Goal: Task Accomplishment & Management: Use online tool/utility

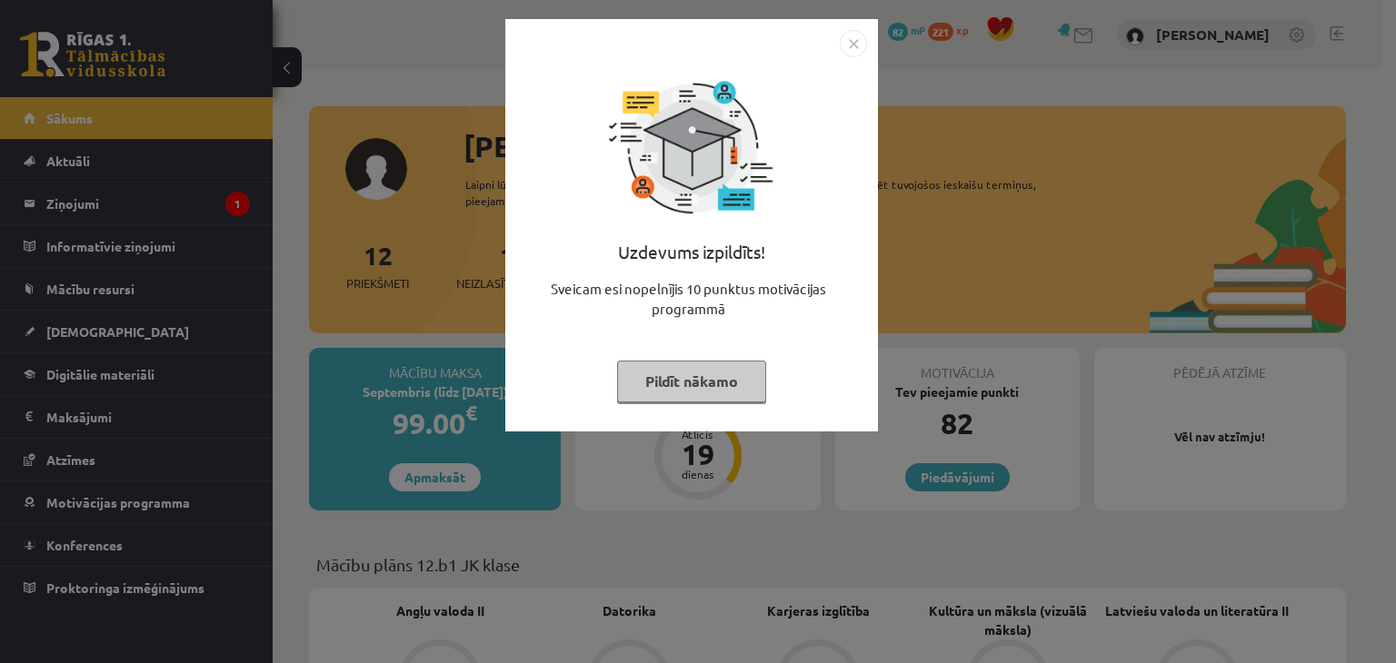
click at [718, 375] on button "Pildīt nākamo" at bounding box center [691, 382] width 149 height 42
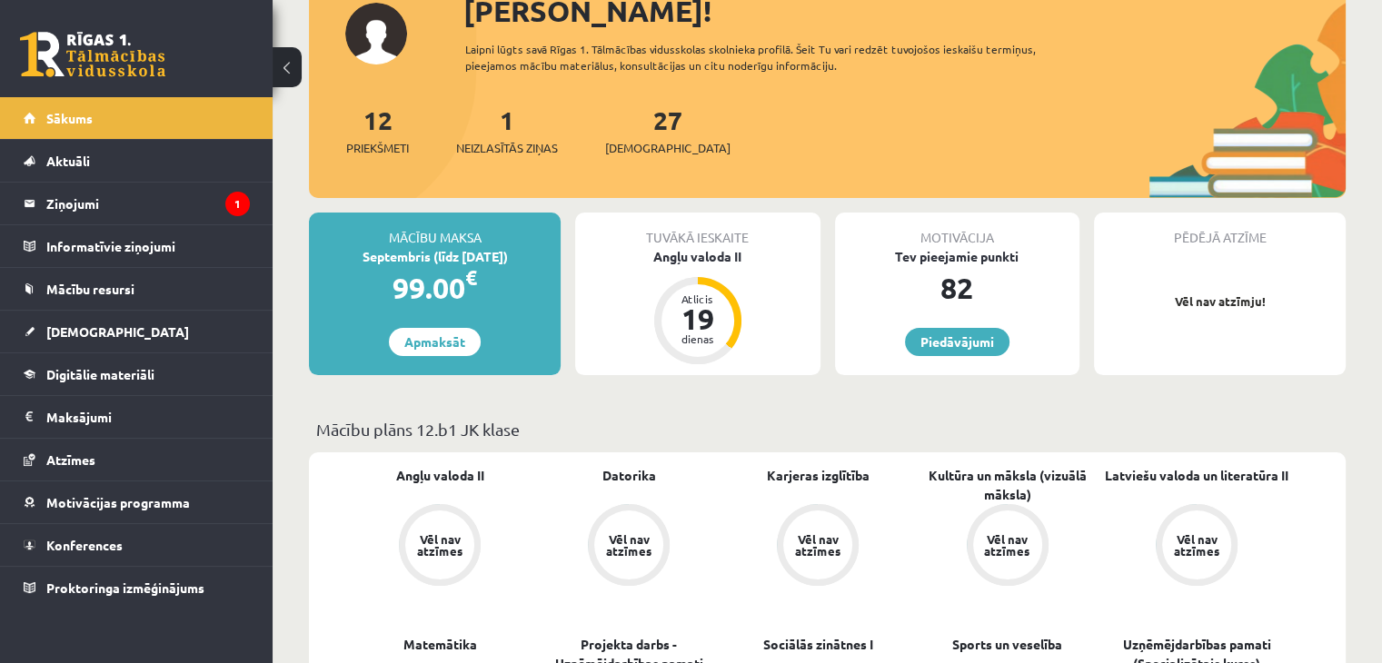
scroll to position [363, 0]
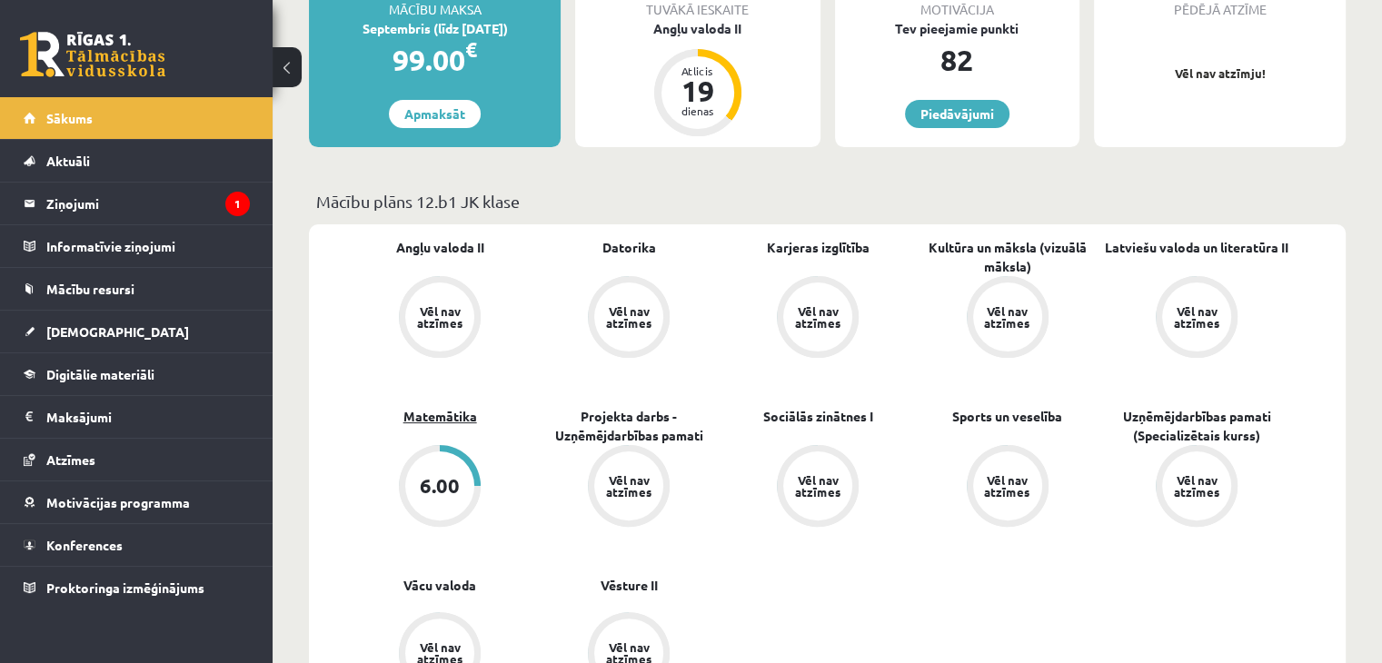
click at [412, 419] on link "Matemātika" at bounding box center [440, 416] width 74 height 19
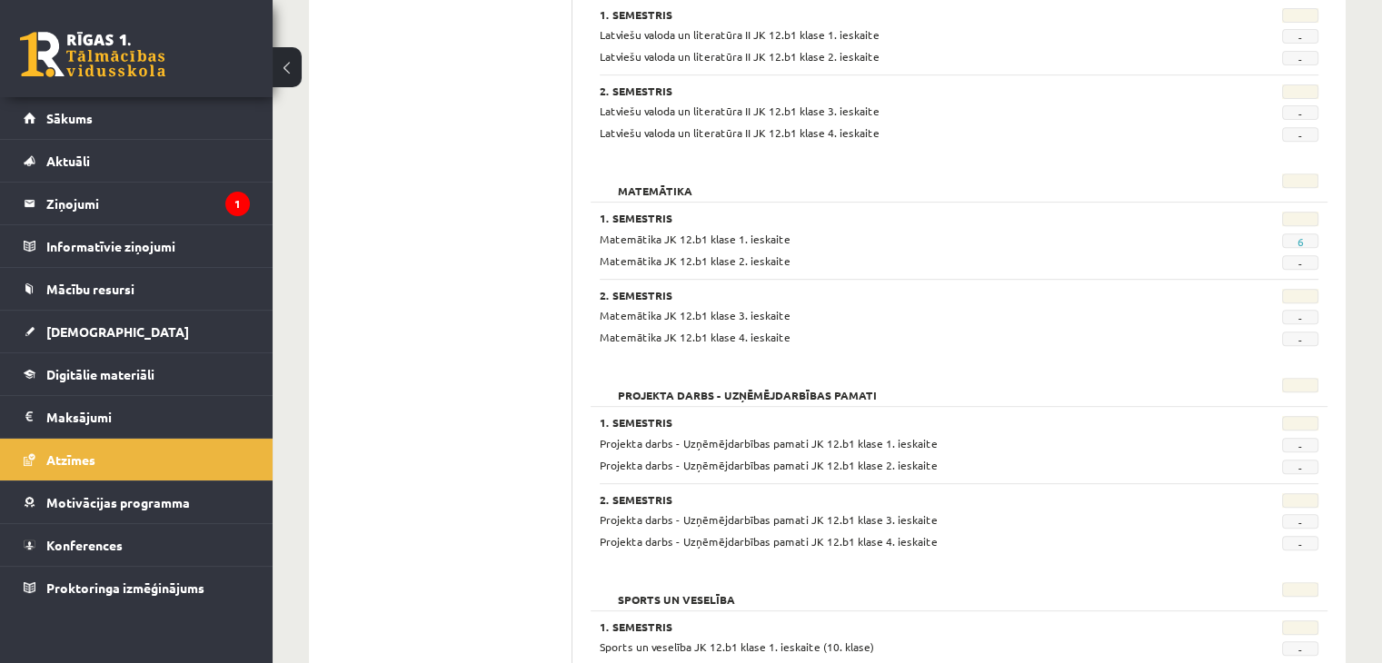
scroll to position [636, 0]
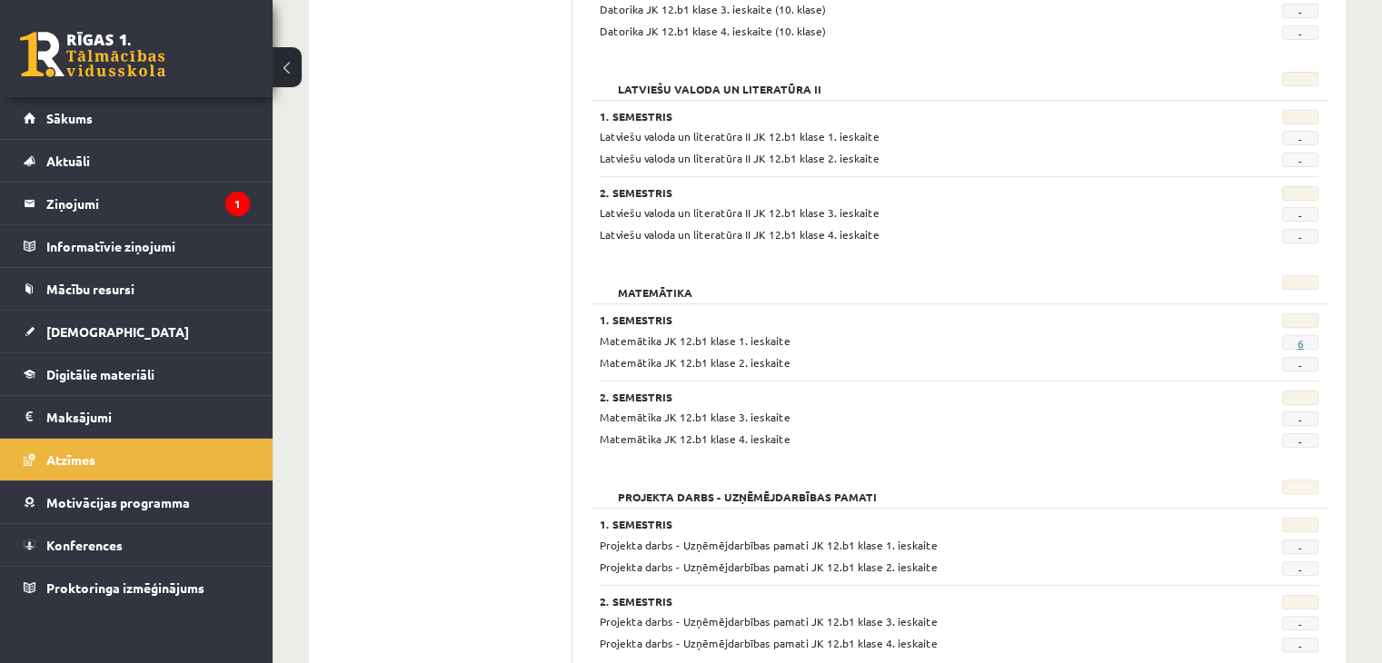
click at [1298, 338] on link "6" at bounding box center [1300, 343] width 6 height 15
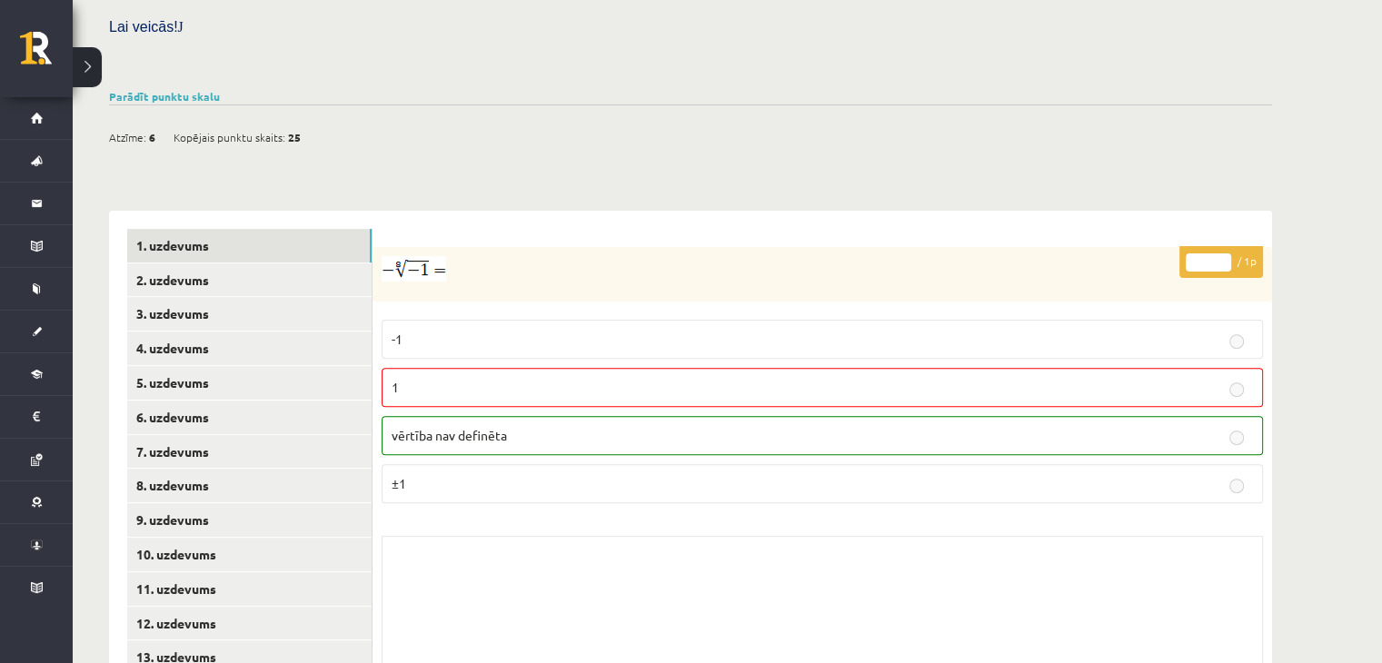
scroll to position [545, 0]
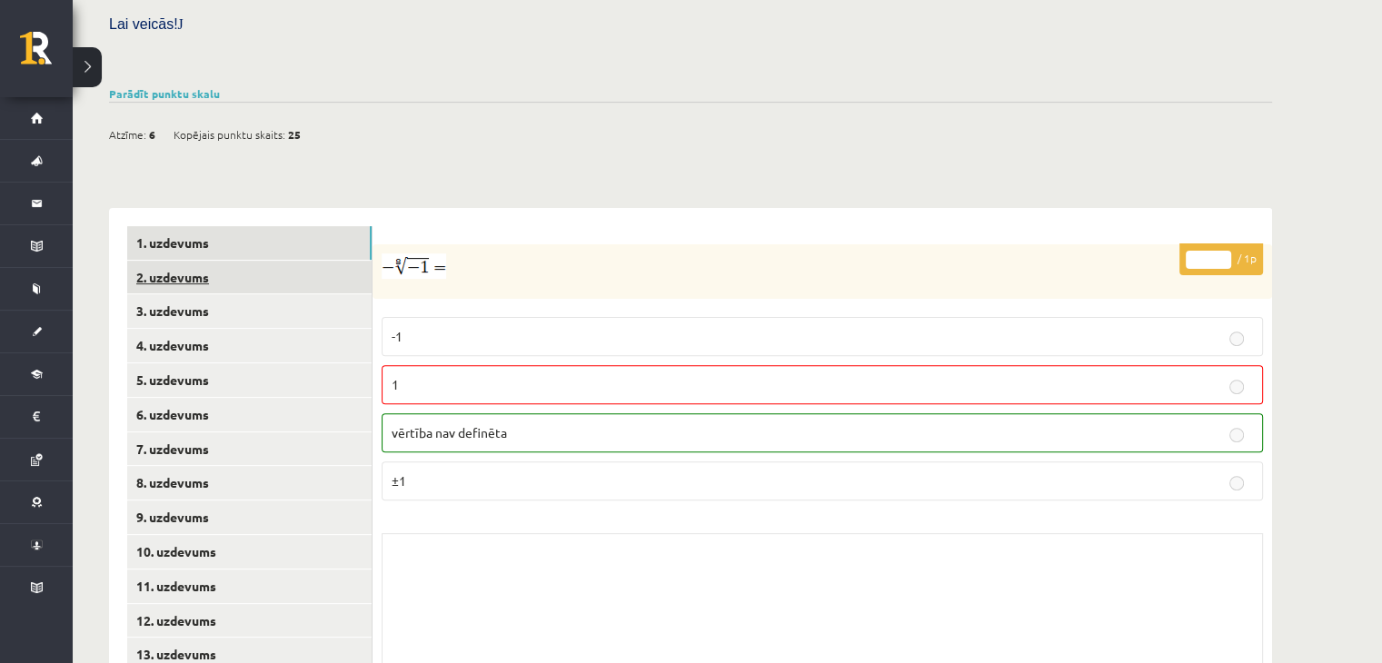
click at [291, 261] on link "2. uzdevums" at bounding box center [249, 278] width 244 height 34
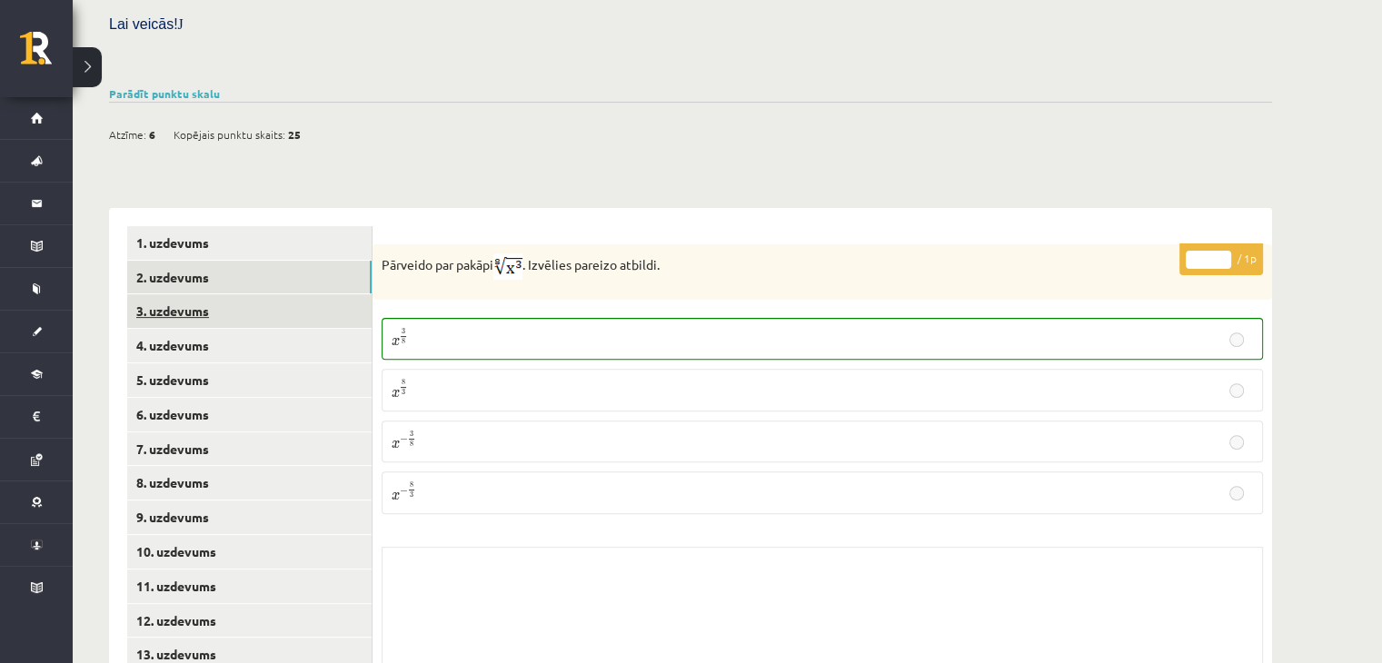
click at [244, 294] on link "3. uzdevums" at bounding box center [249, 311] width 244 height 34
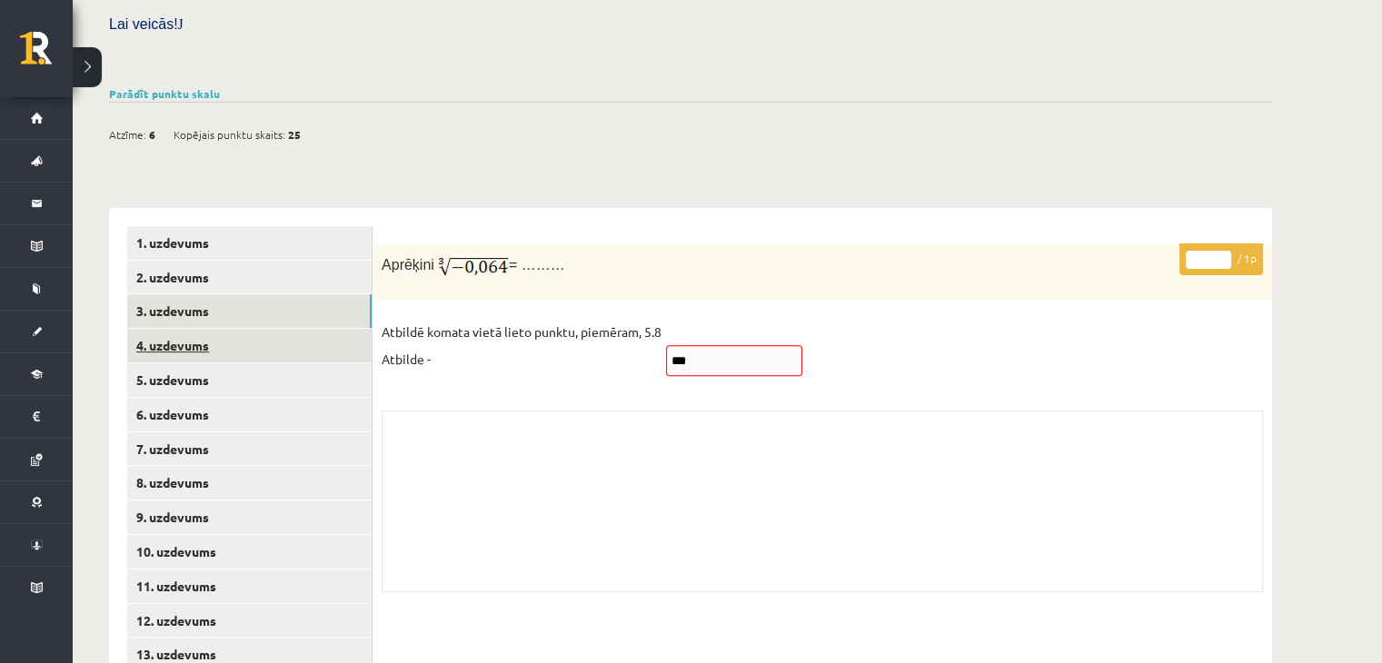
click at [217, 329] on link "4. uzdevums" at bounding box center [249, 346] width 244 height 34
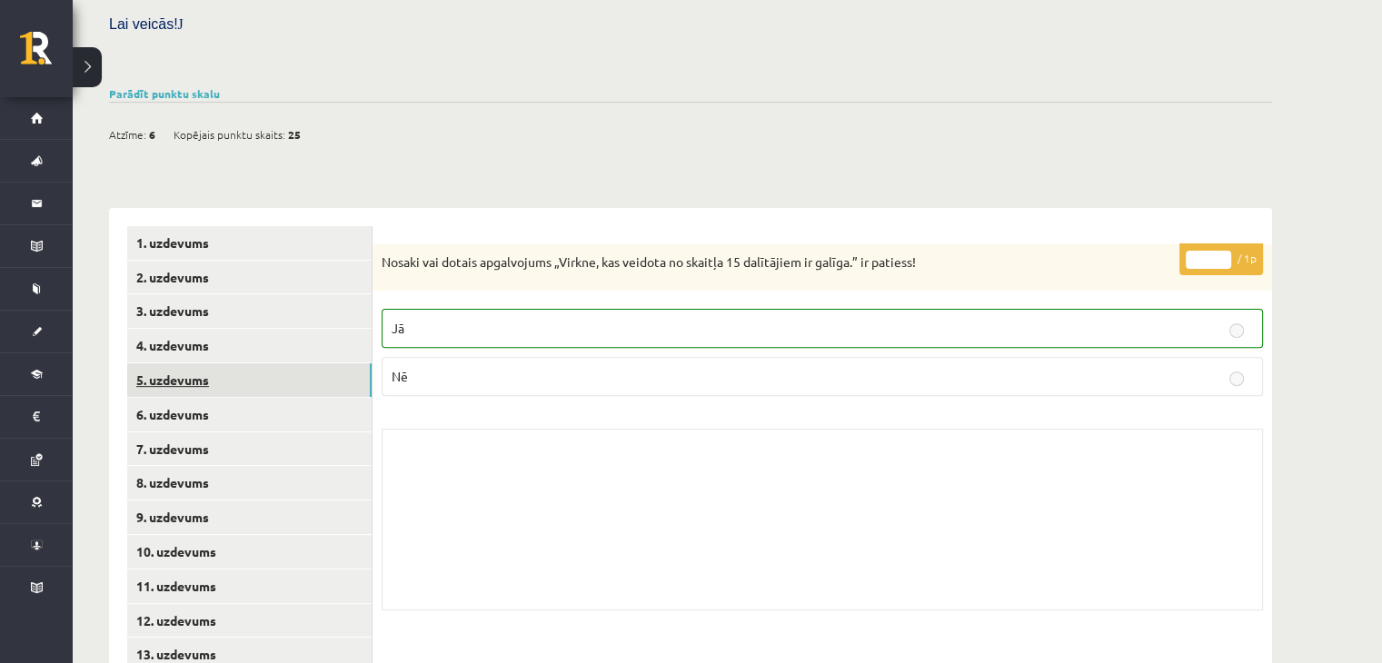
click at [268, 363] on link "5. uzdevums" at bounding box center [249, 380] width 244 height 34
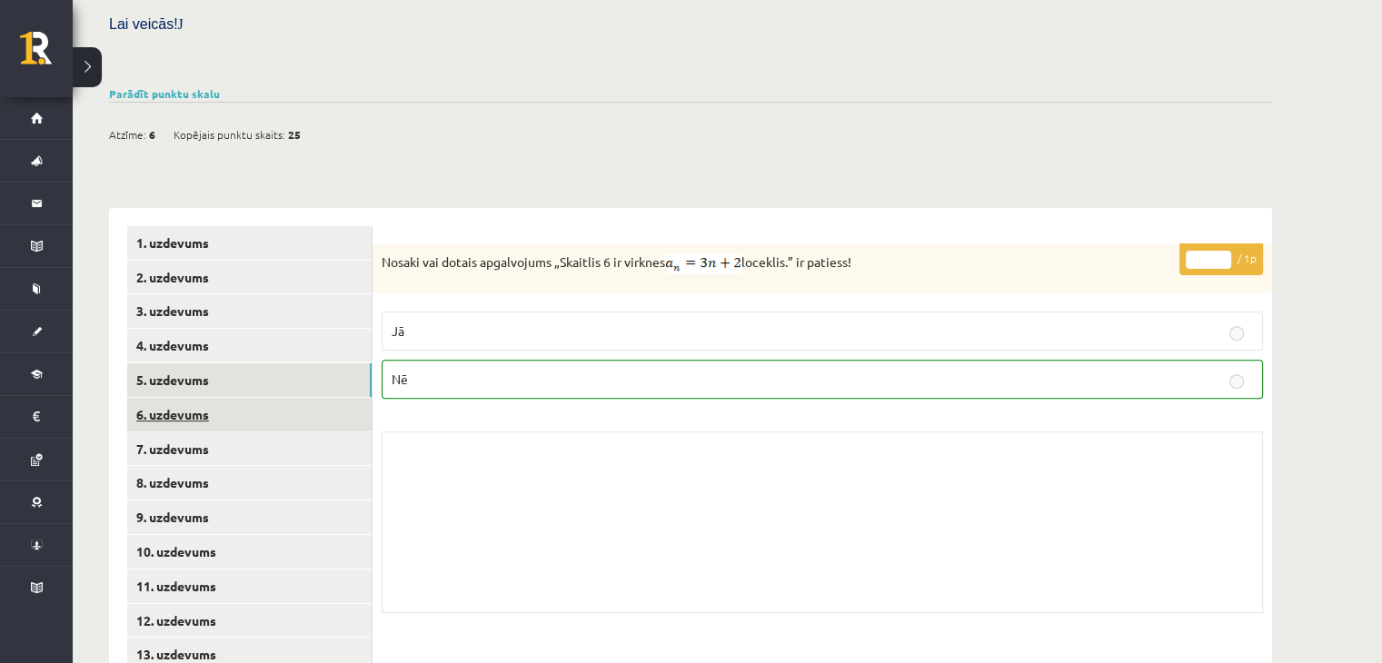
click at [259, 398] on link "6. uzdevums" at bounding box center [249, 415] width 244 height 34
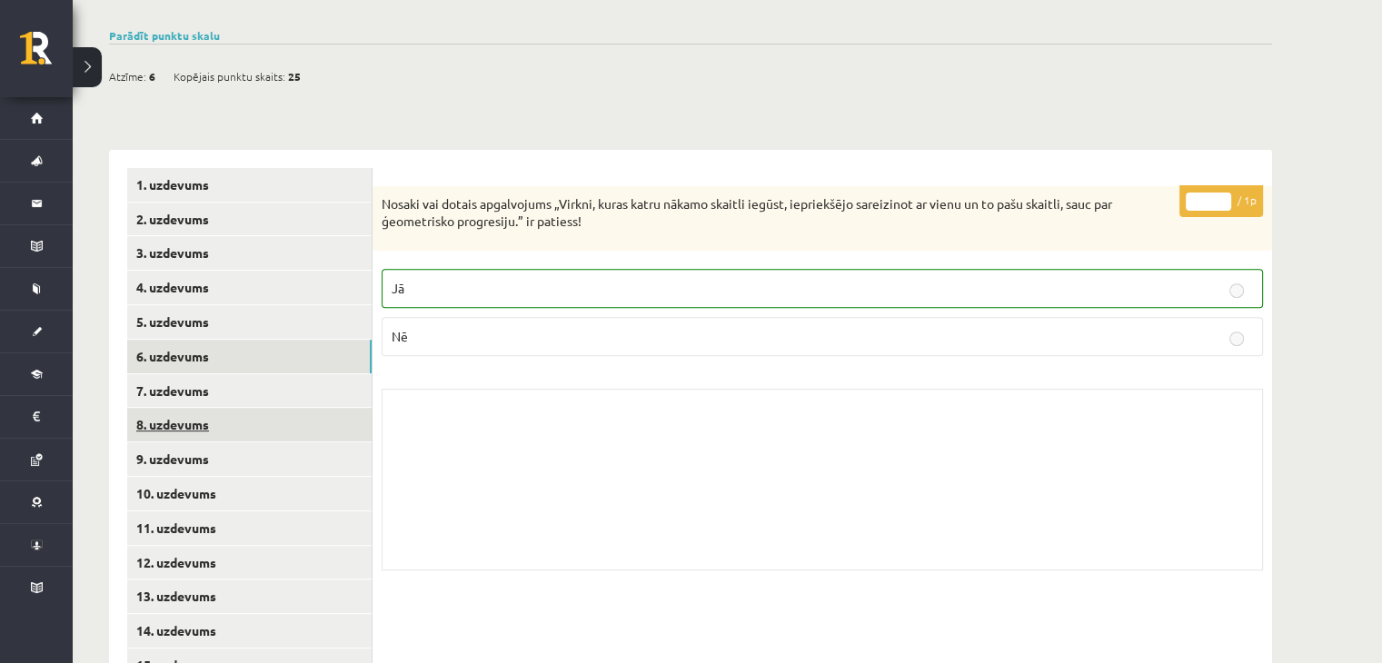
scroll to position [636, 0]
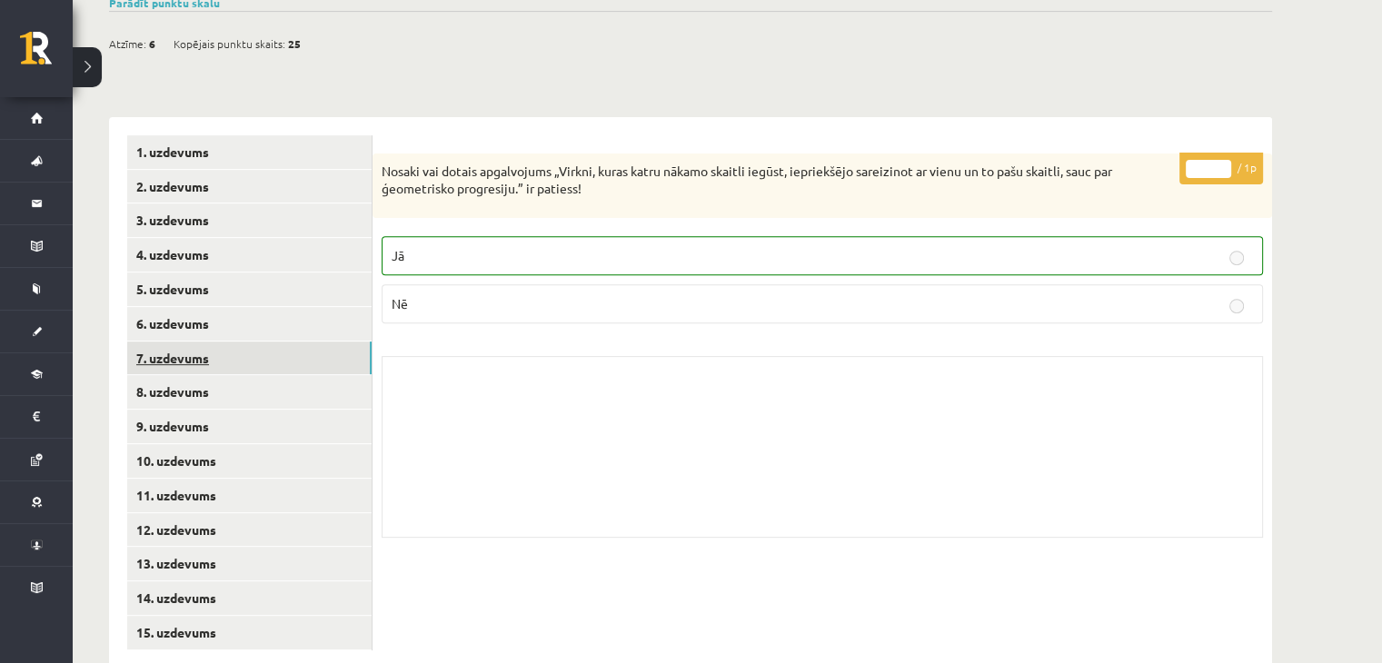
click at [243, 342] on link "7. uzdevums" at bounding box center [249, 359] width 244 height 34
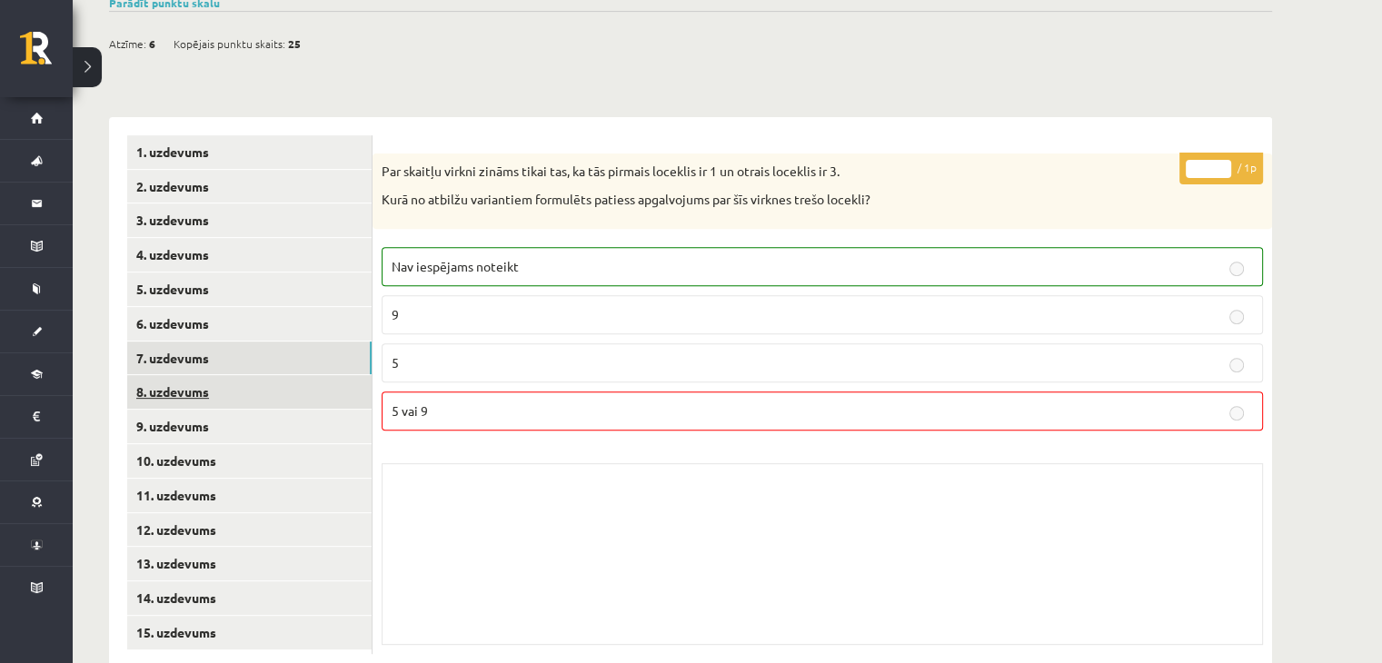
click at [276, 375] on link "8. uzdevums" at bounding box center [249, 392] width 244 height 34
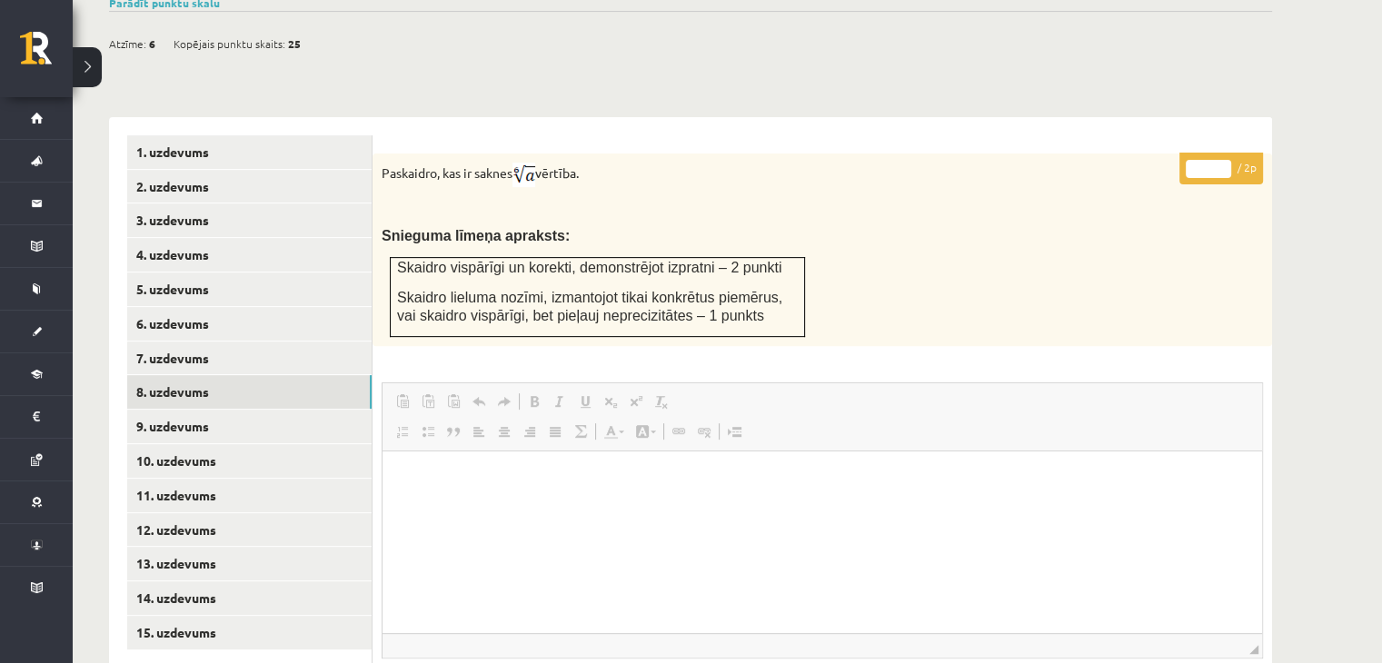
scroll to position [727, 0]
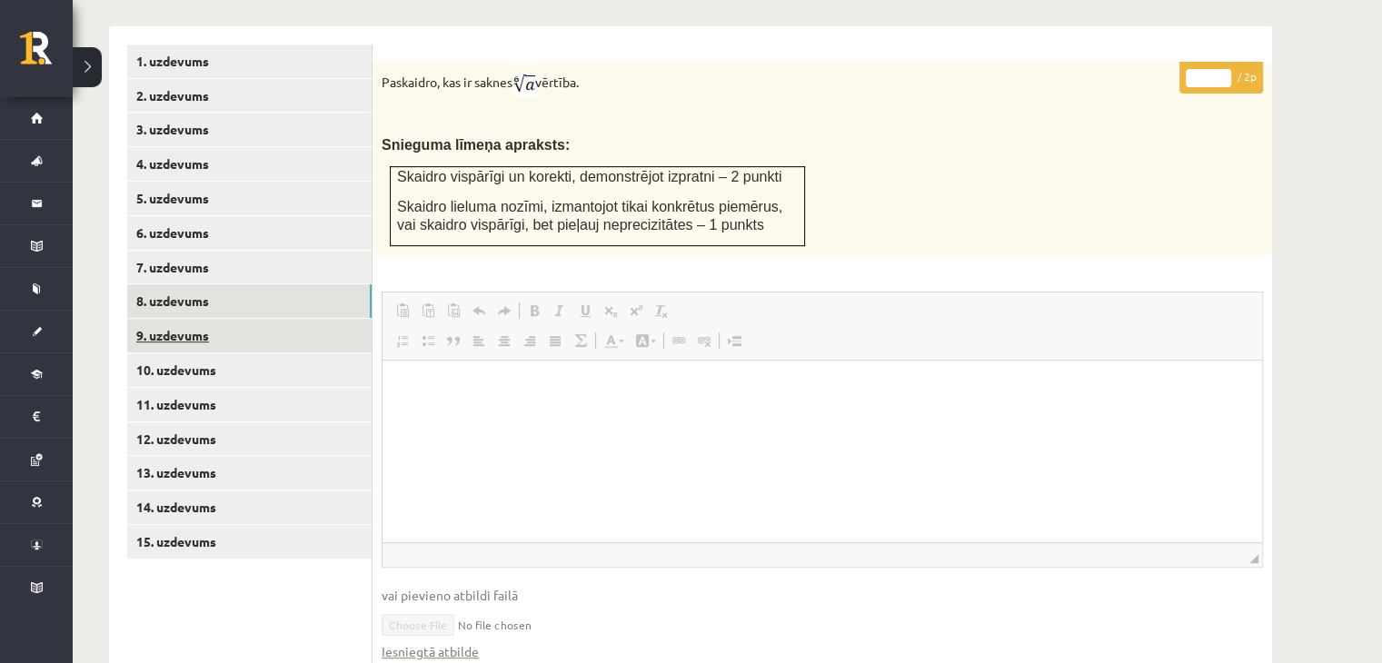
click at [289, 319] on link "9. uzdevums" at bounding box center [249, 336] width 244 height 34
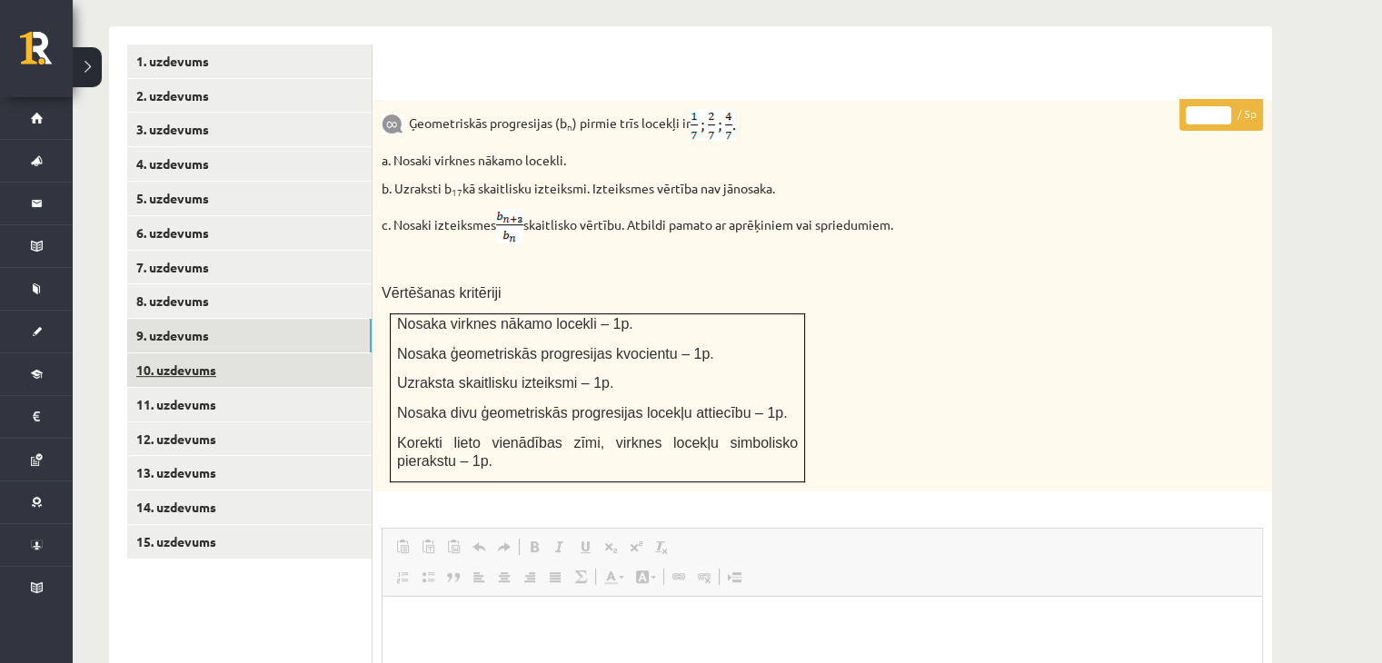
scroll to position [0, 0]
click at [265, 353] on link "10. uzdevums" at bounding box center [249, 370] width 244 height 34
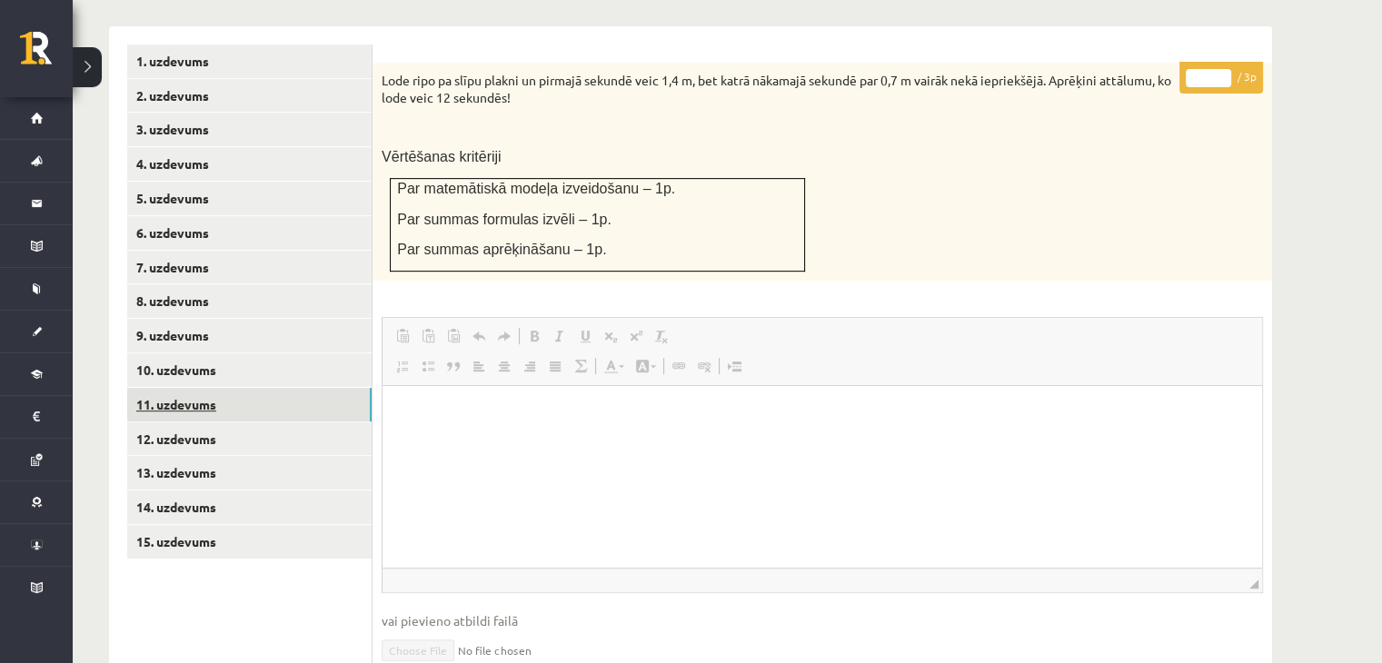
click at [232, 388] on link "11. uzdevums" at bounding box center [249, 405] width 244 height 34
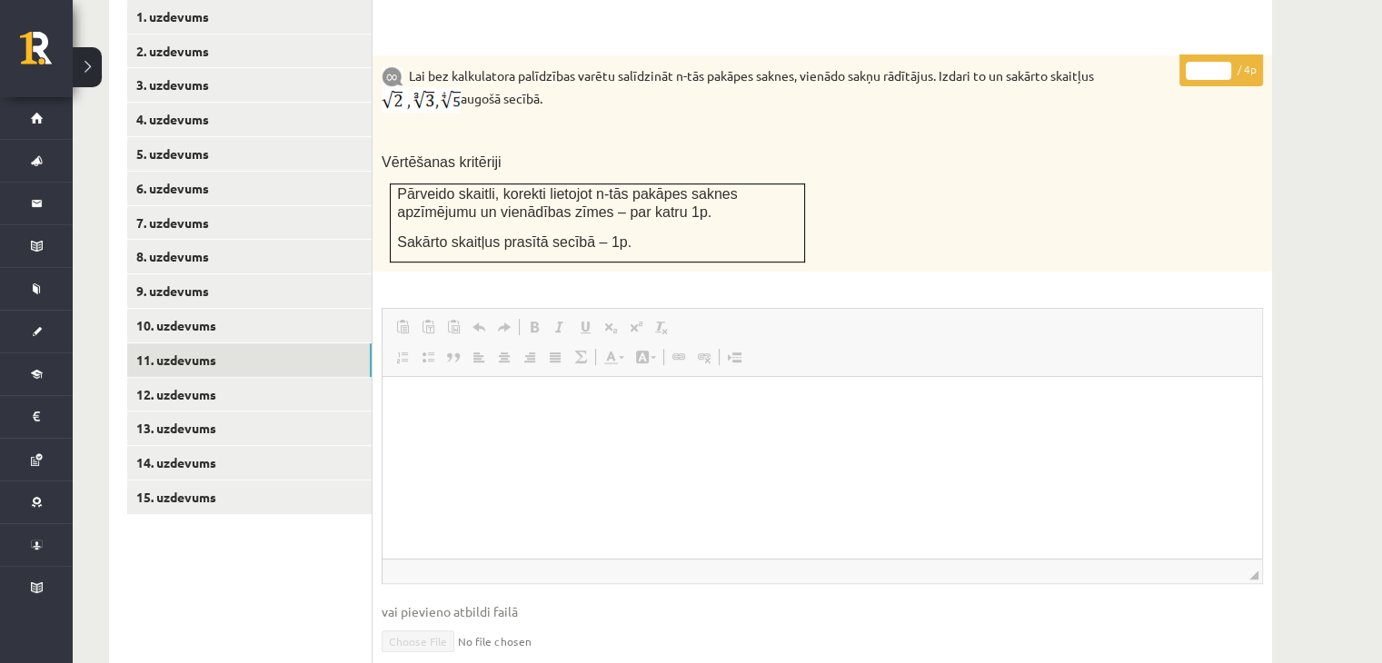
scroll to position [761, 0]
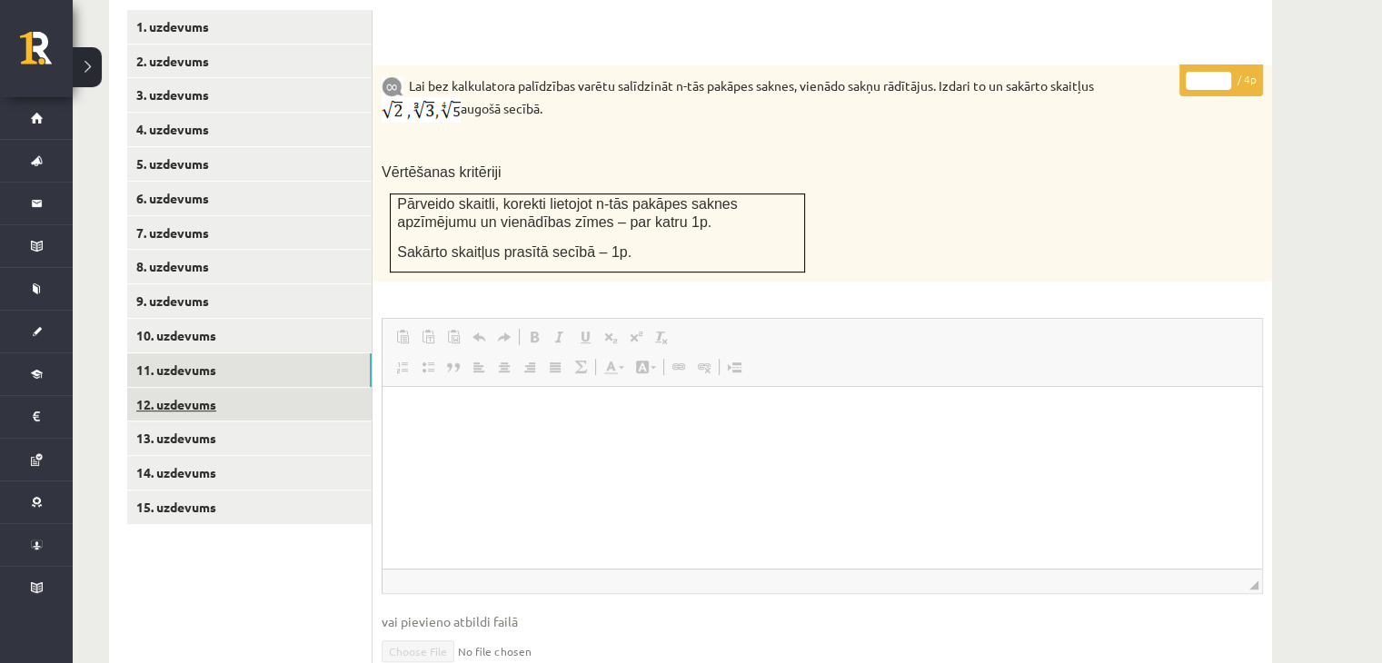
click at [283, 388] on link "12. uzdevums" at bounding box center [249, 405] width 244 height 34
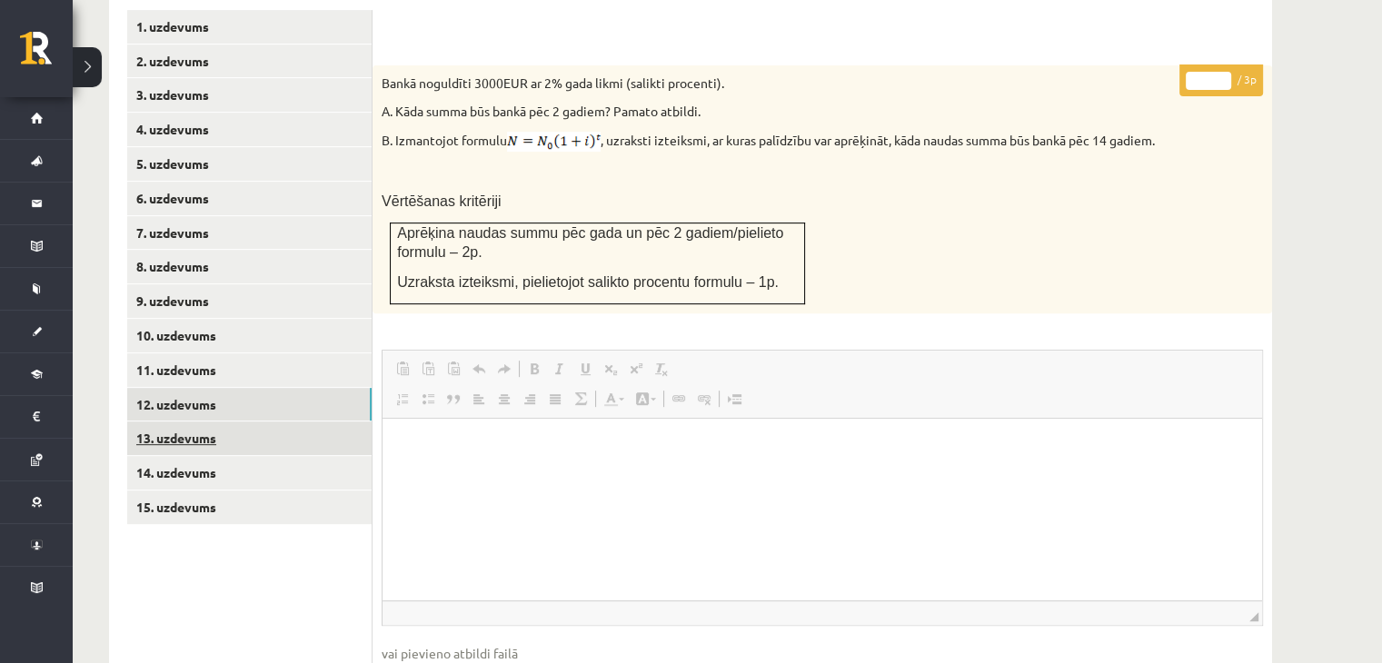
scroll to position [0, 0]
click at [230, 422] on link "13. uzdevums" at bounding box center [249, 439] width 244 height 34
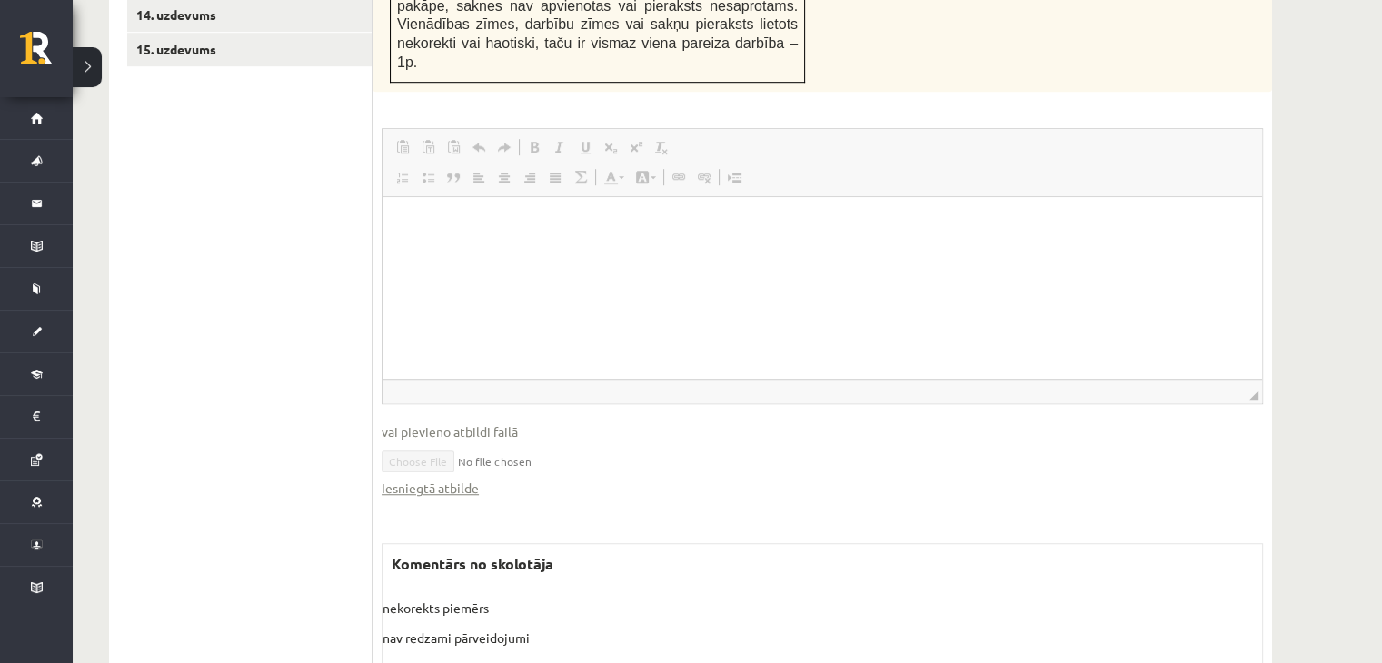
scroll to position [1283, 0]
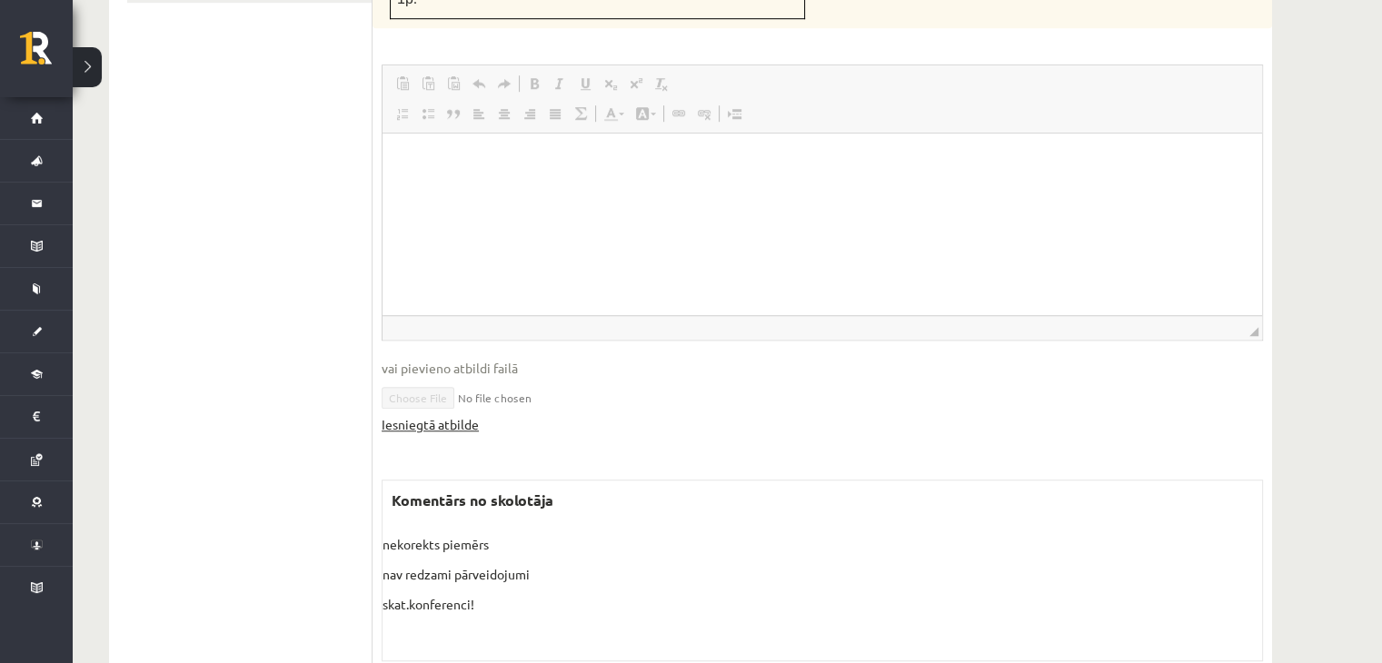
click at [451, 415] on link "Iesniegtā atbilde" at bounding box center [430, 424] width 97 height 19
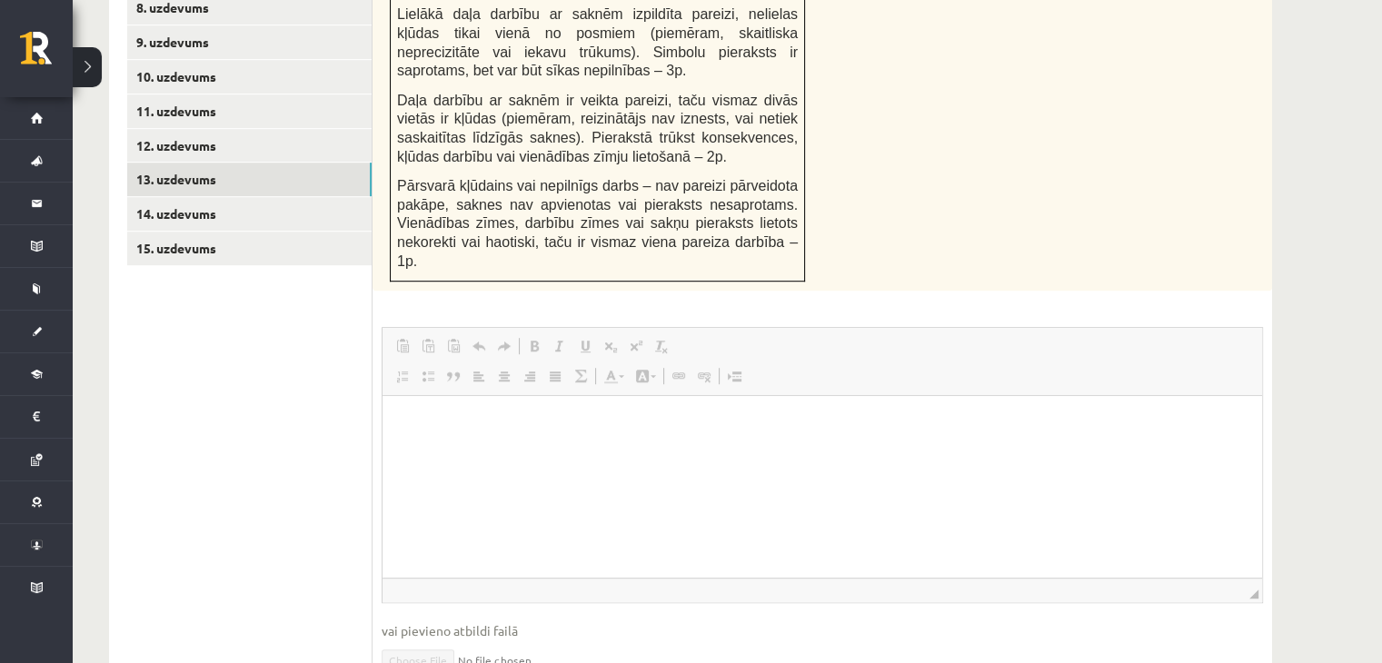
scroll to position [1010, 0]
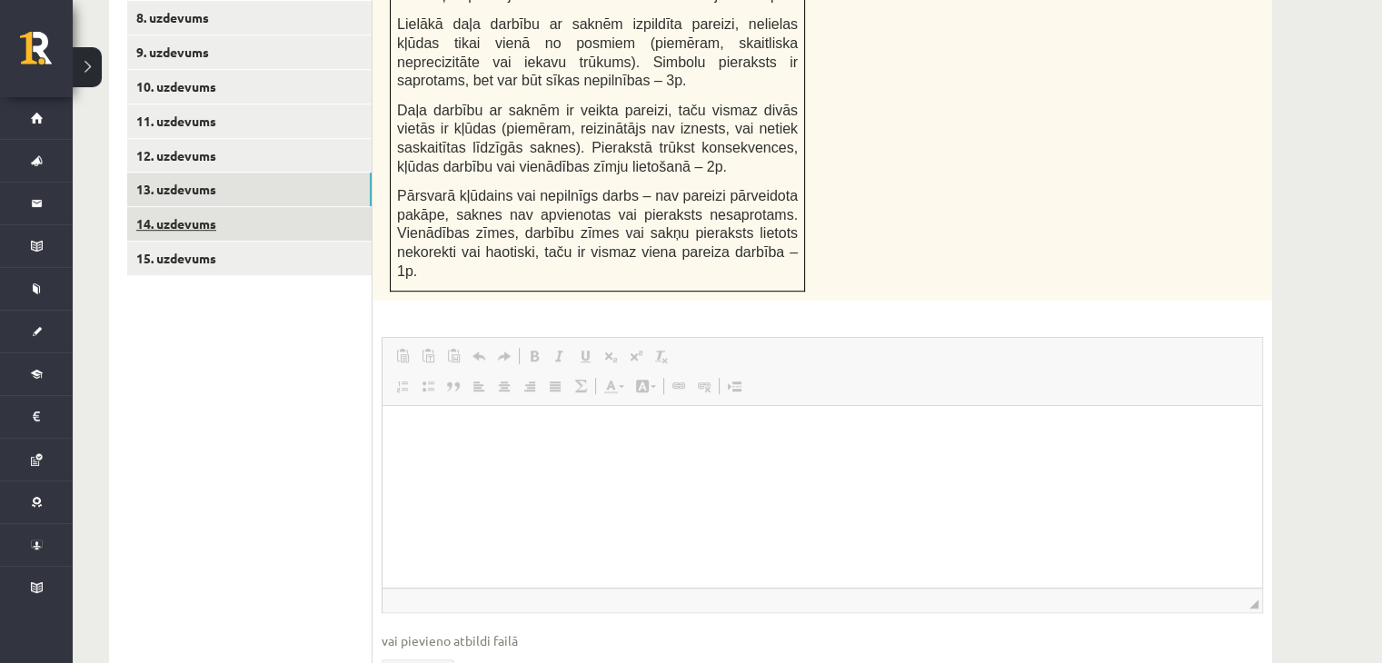
click at [236, 207] on link "14. uzdevums" at bounding box center [249, 224] width 244 height 34
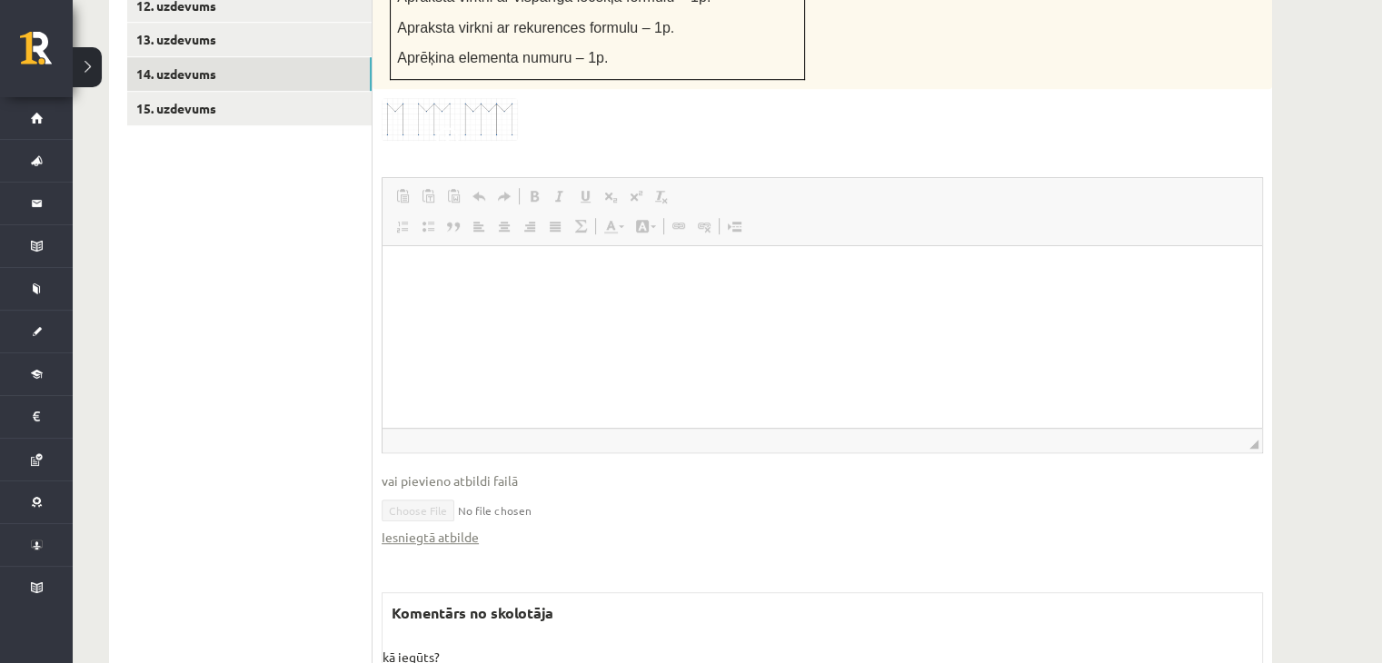
scroll to position [1192, 0]
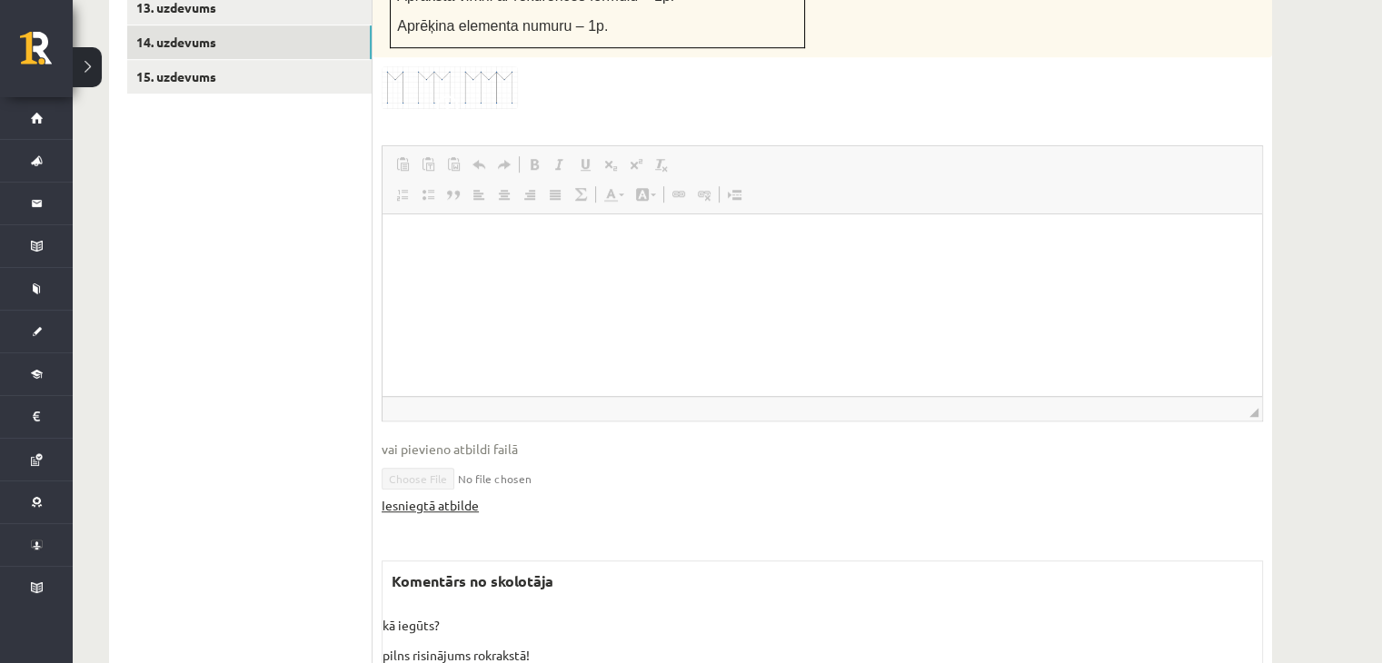
click at [470, 496] on link "Iesniegtā atbilde" at bounding box center [430, 505] width 97 height 19
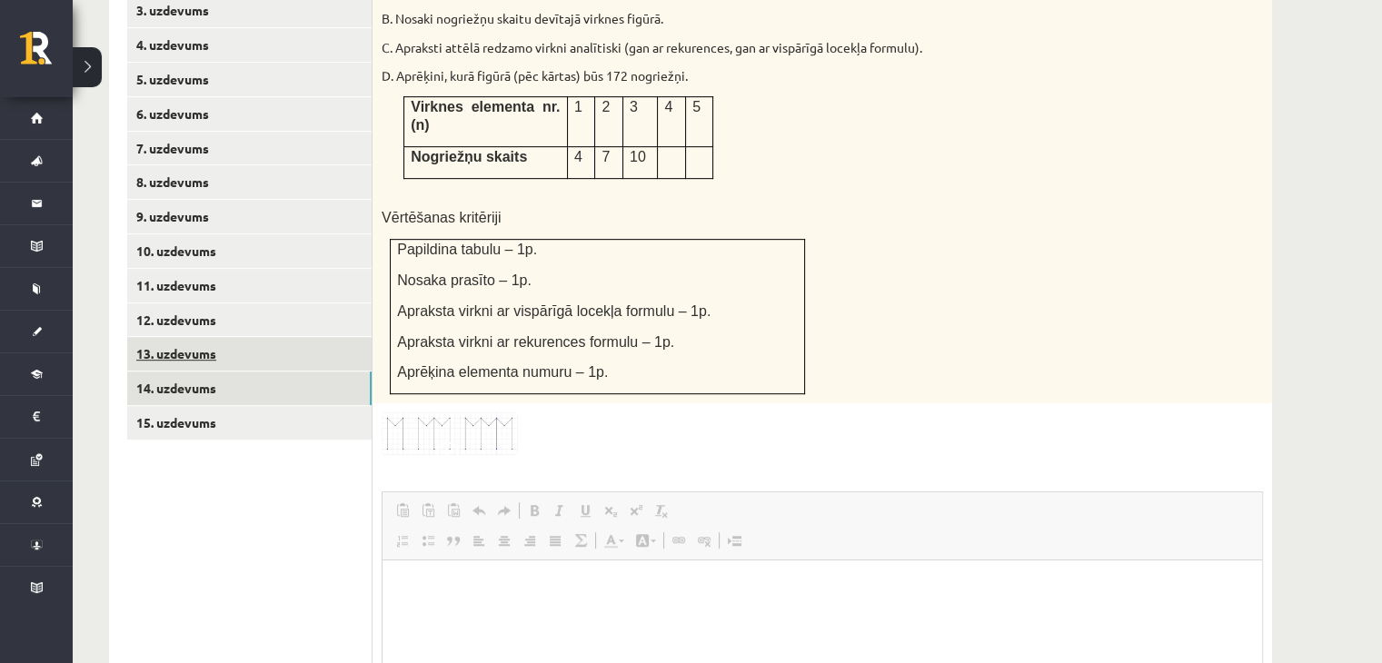
scroll to position [829, 0]
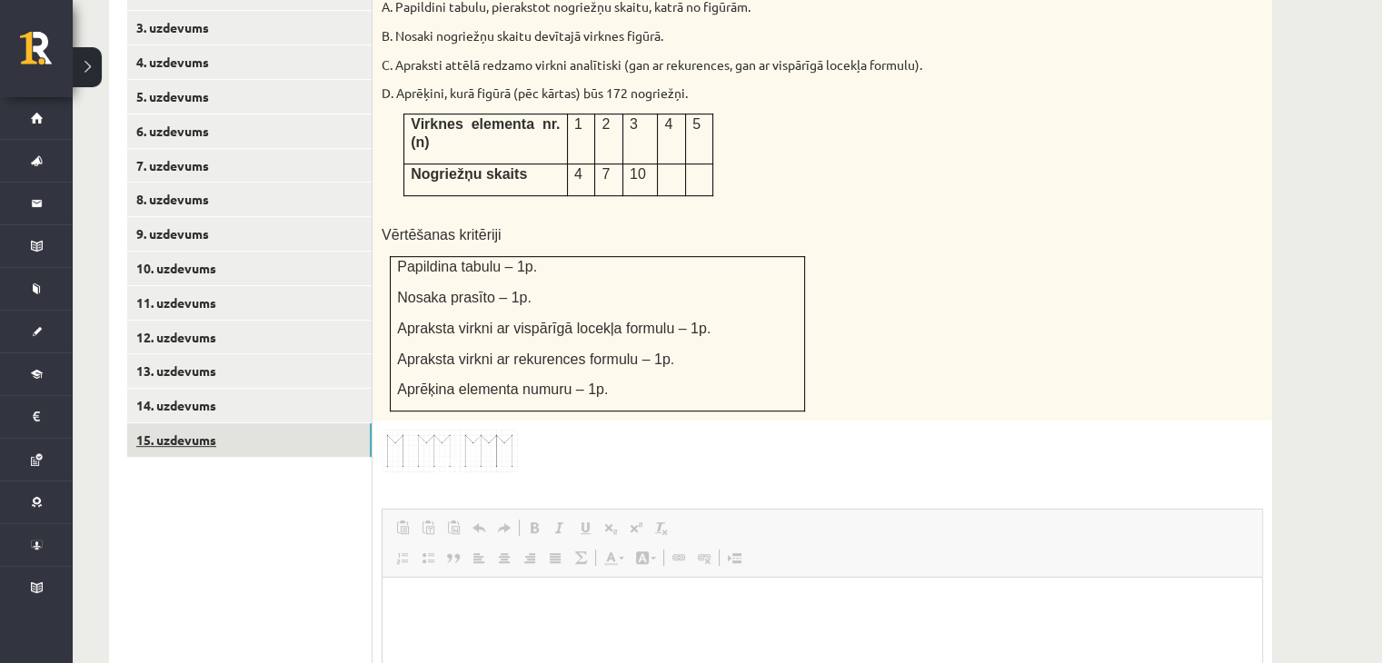
click at [238, 423] on link "15. uzdevums" at bounding box center [249, 440] width 244 height 34
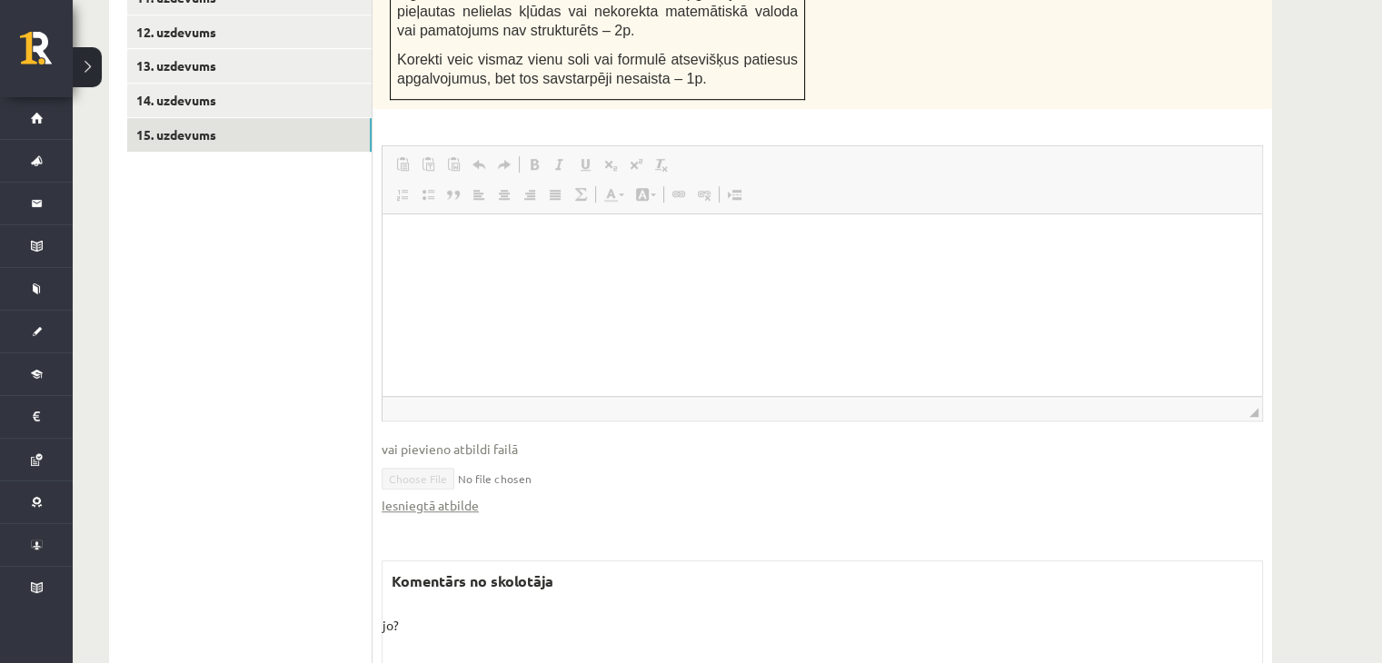
scroll to position [1144, 0]
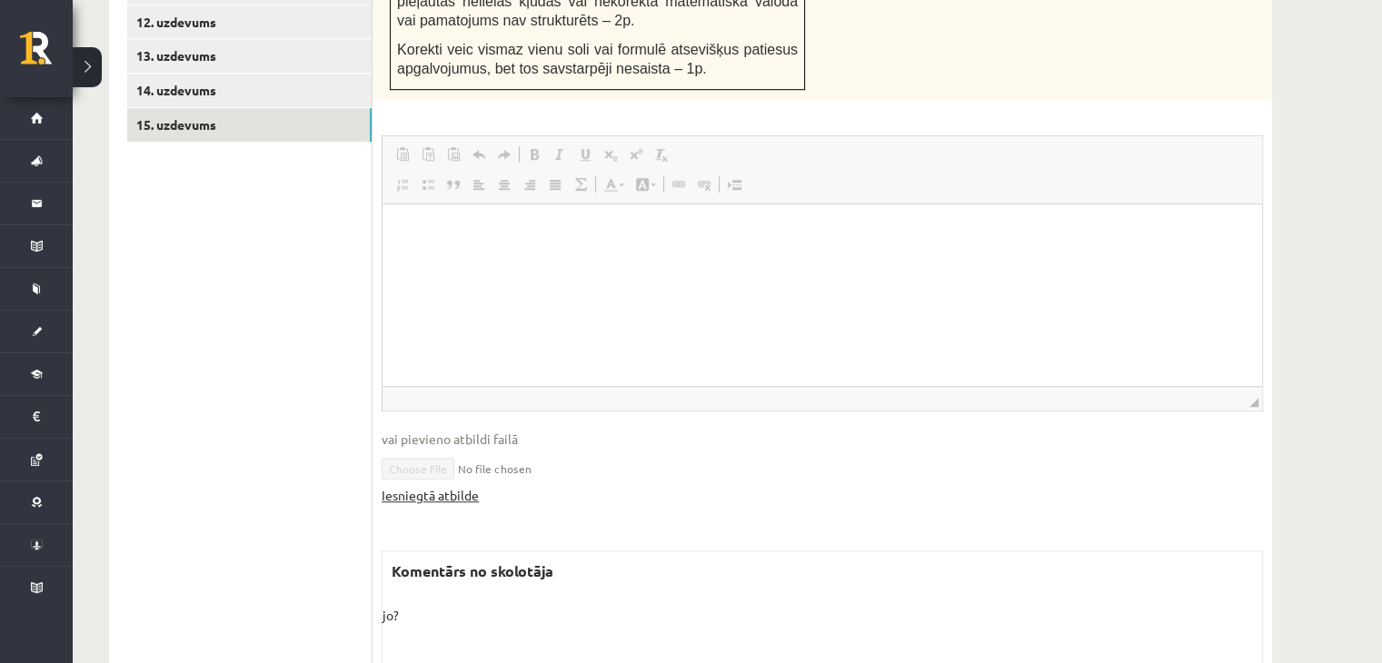
click at [454, 486] on link "Iesniegtā atbilde" at bounding box center [430, 495] width 97 height 19
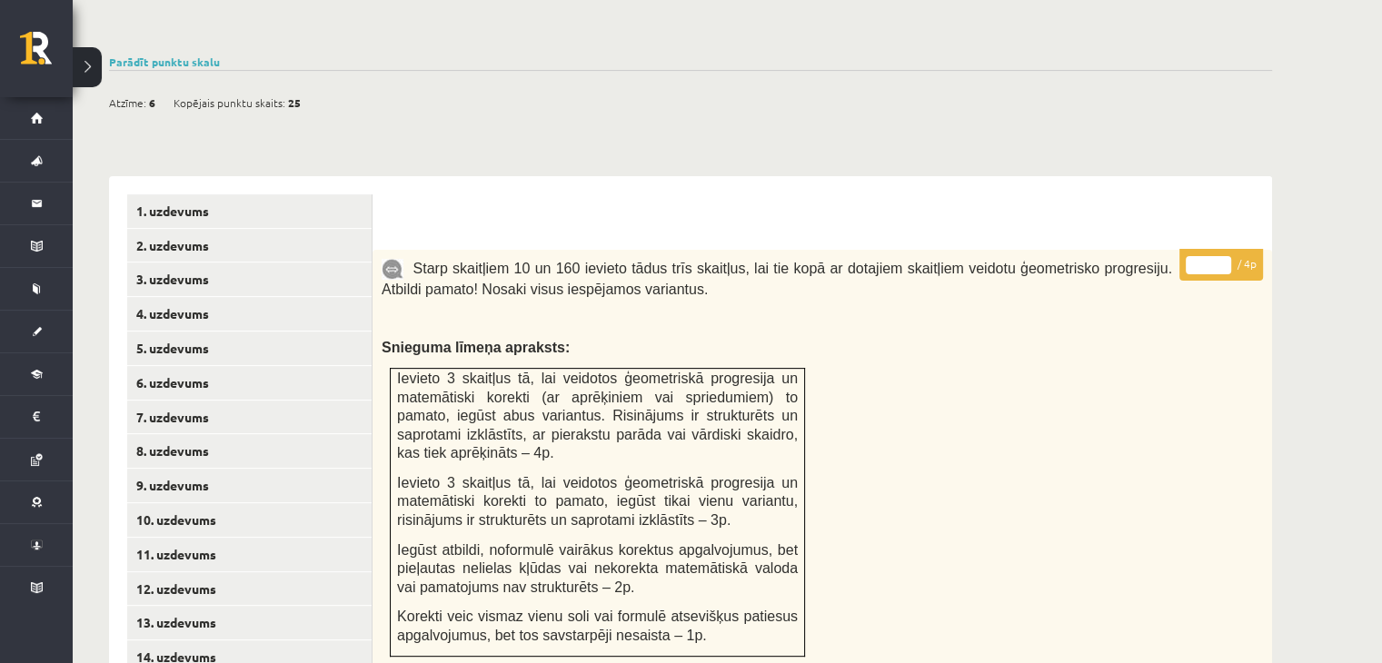
scroll to position [326, 0]
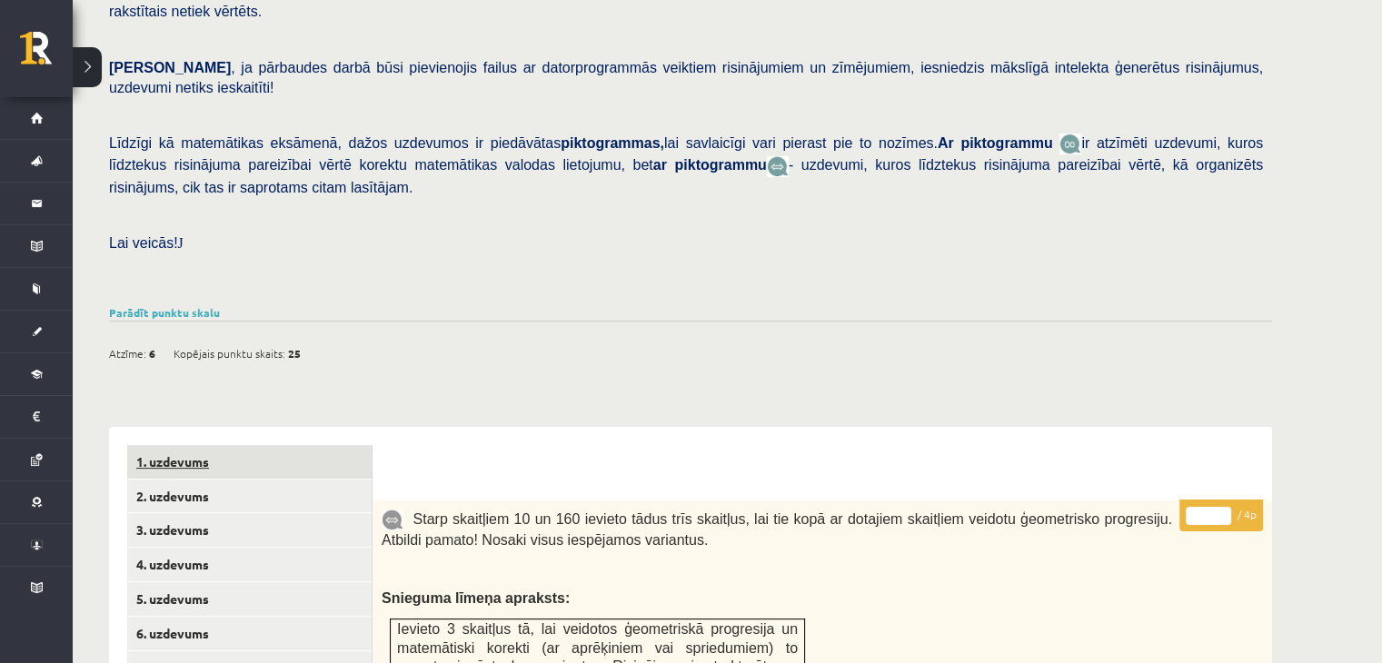
click at [189, 445] on link "1. uzdevums" at bounding box center [249, 462] width 244 height 34
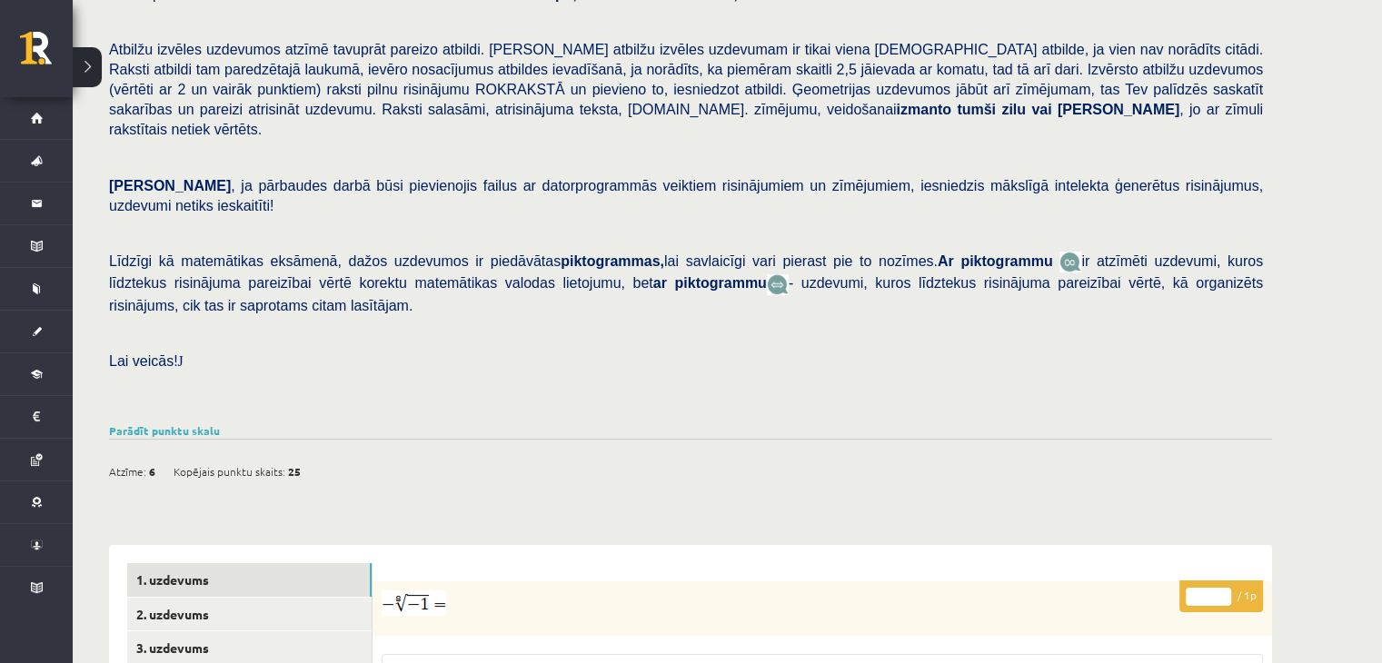
scroll to position [54, 0]
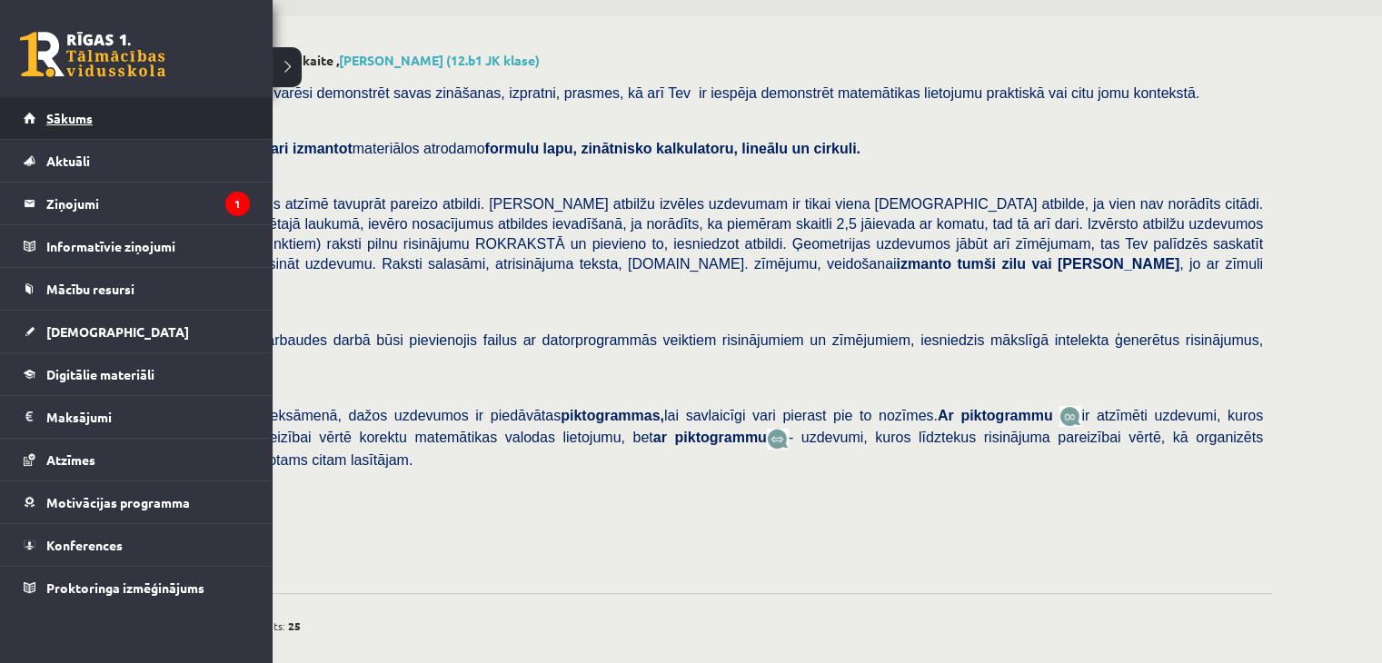
click at [52, 113] on span "Sākums" at bounding box center [69, 118] width 46 height 16
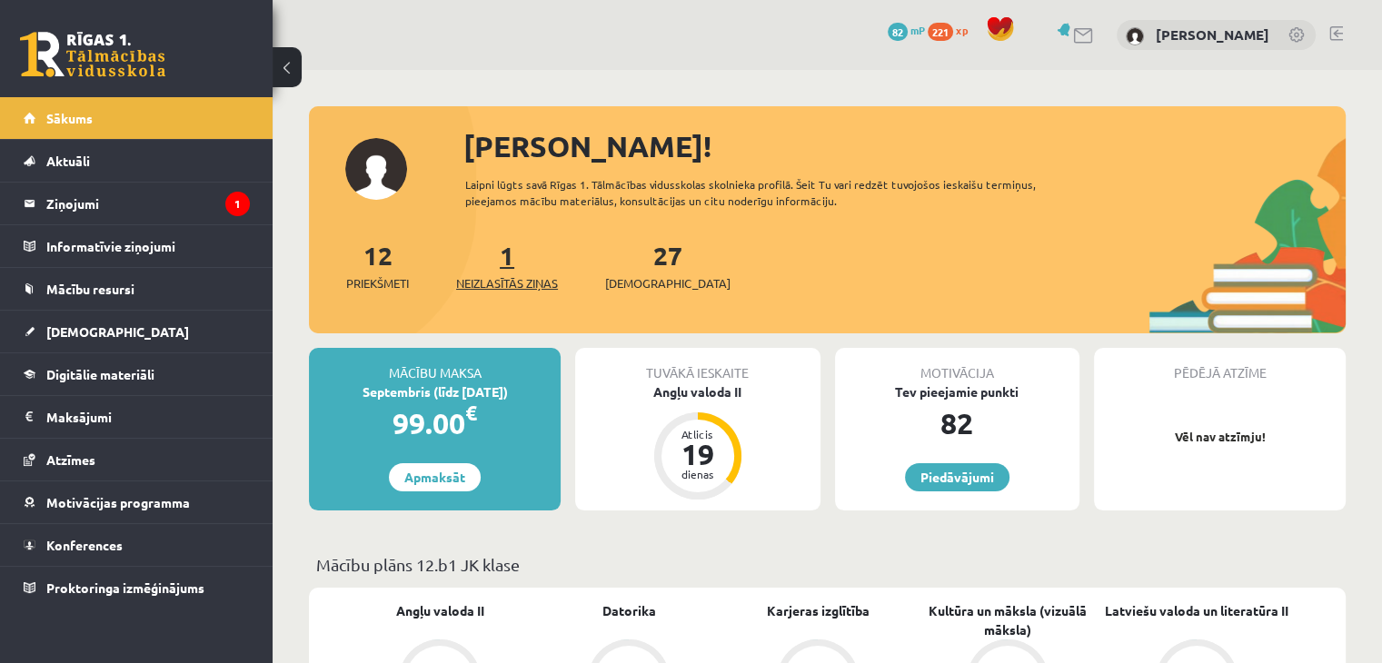
click at [513, 266] on link "1 Neizlasītās ziņas" at bounding box center [507, 266] width 102 height 54
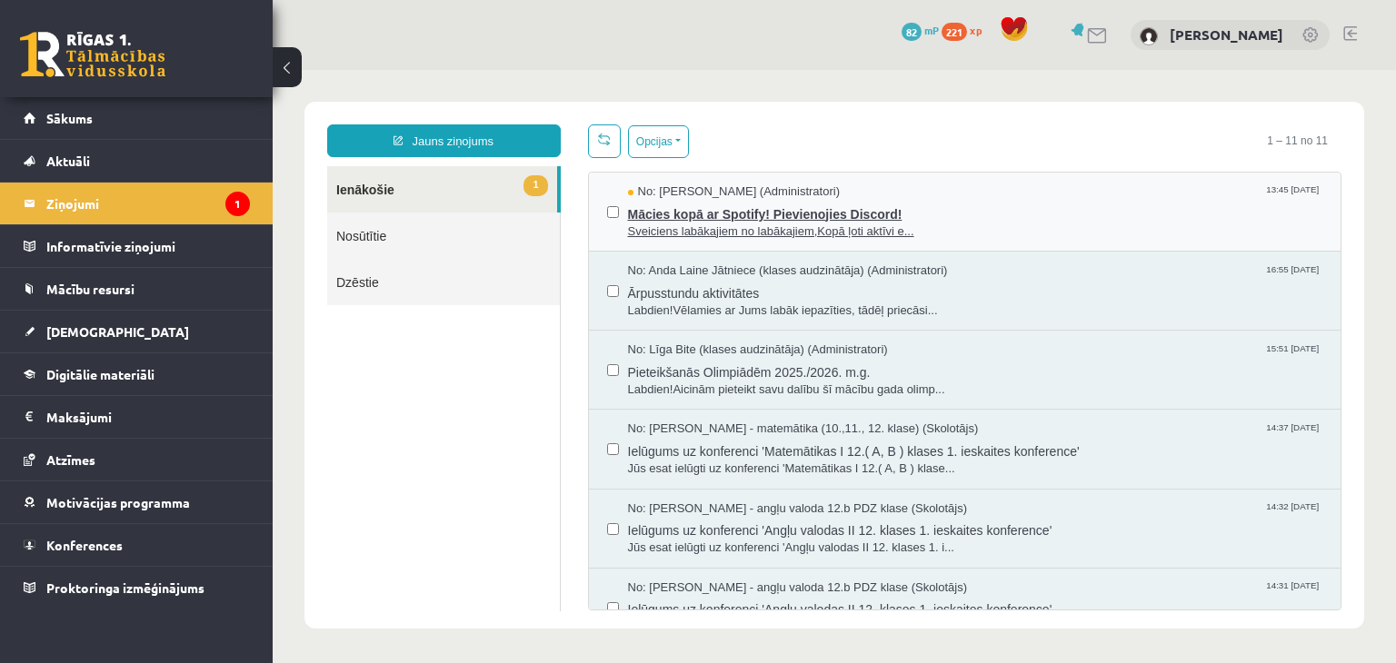
click at [682, 212] on span "Mācies kopā ar Spotify! Pievienojies Discord!" at bounding box center [975, 212] width 695 height 23
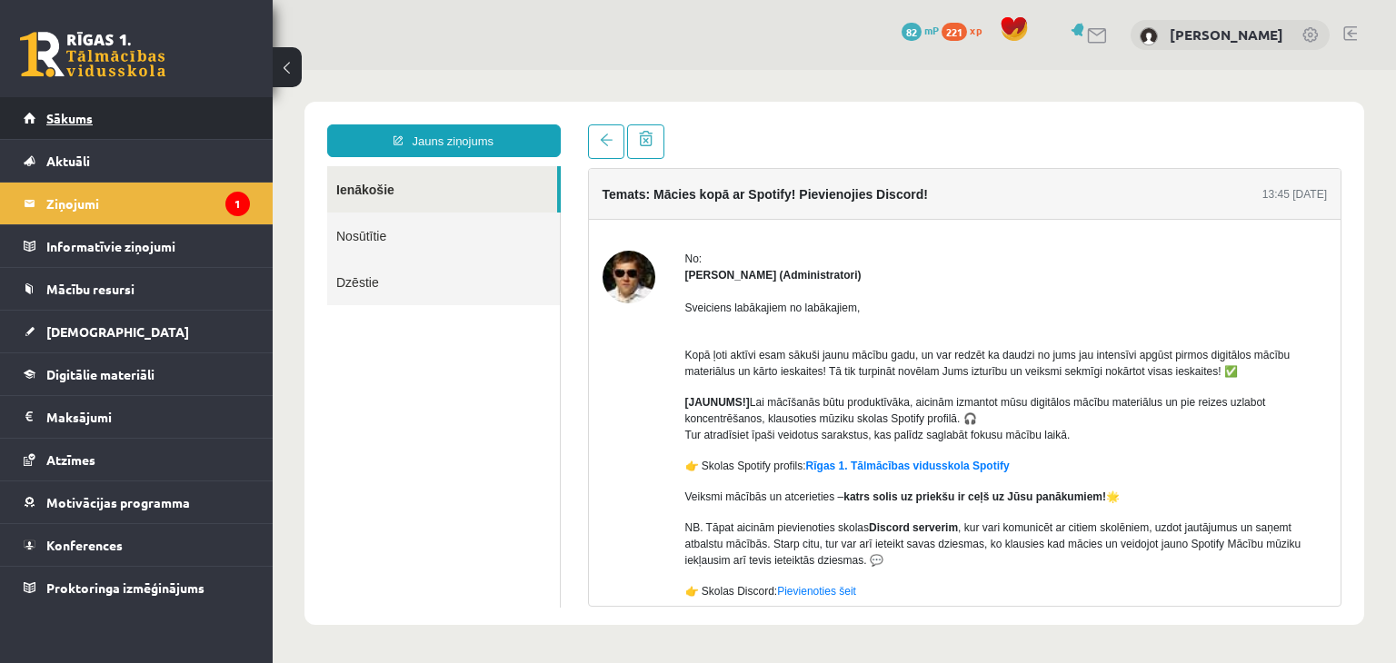
click at [36, 125] on link "Sākums" at bounding box center [137, 118] width 226 height 42
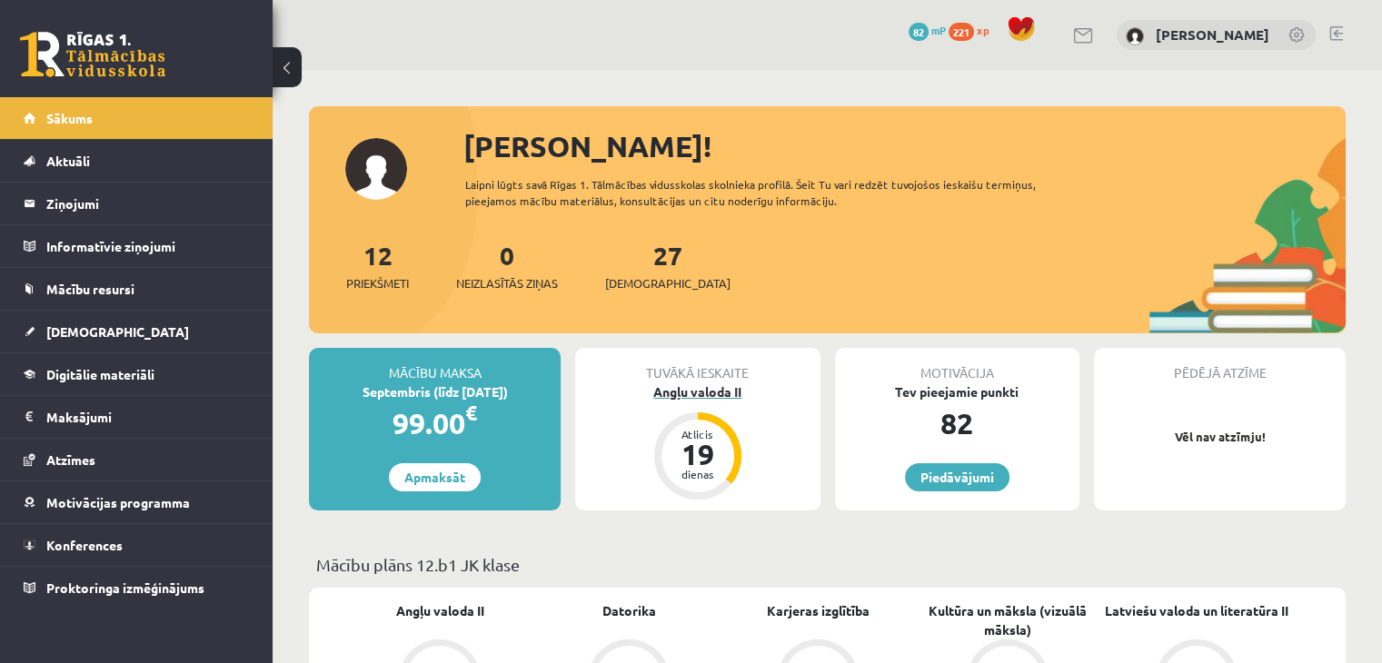
click at [731, 390] on div "Angļu valoda II" at bounding box center [697, 392] width 244 height 19
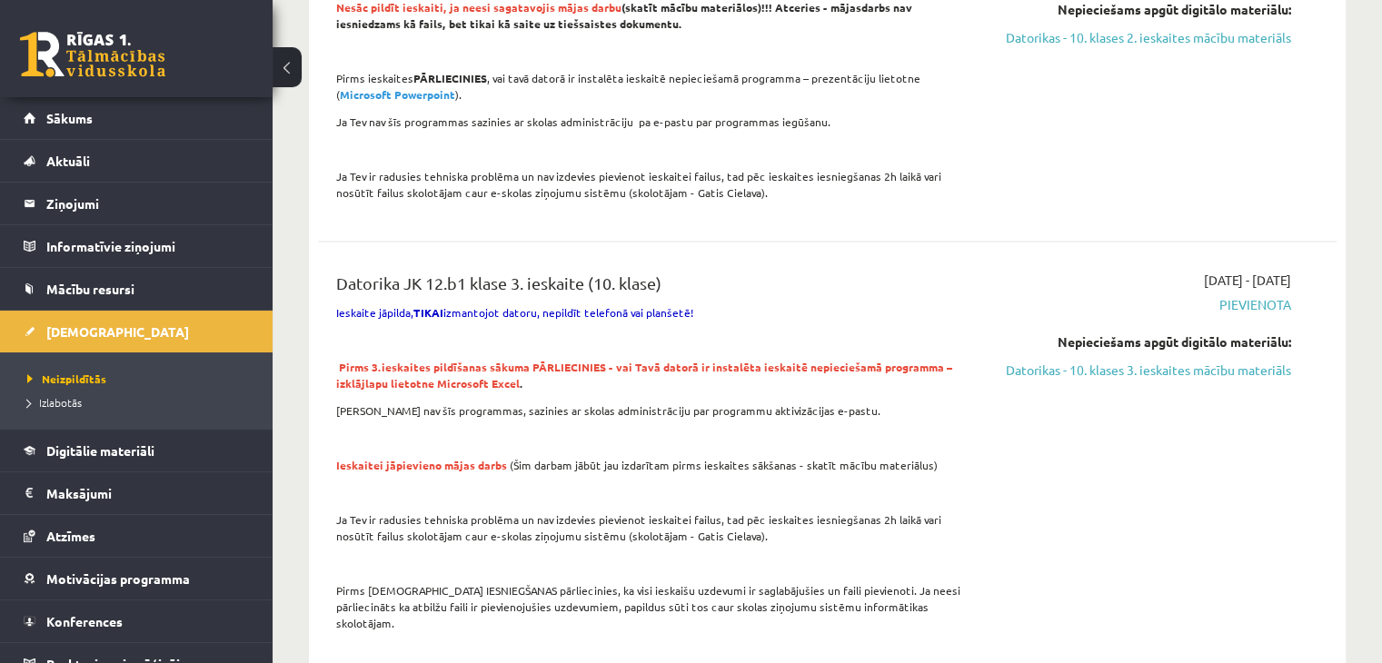
scroll to position [2817, 0]
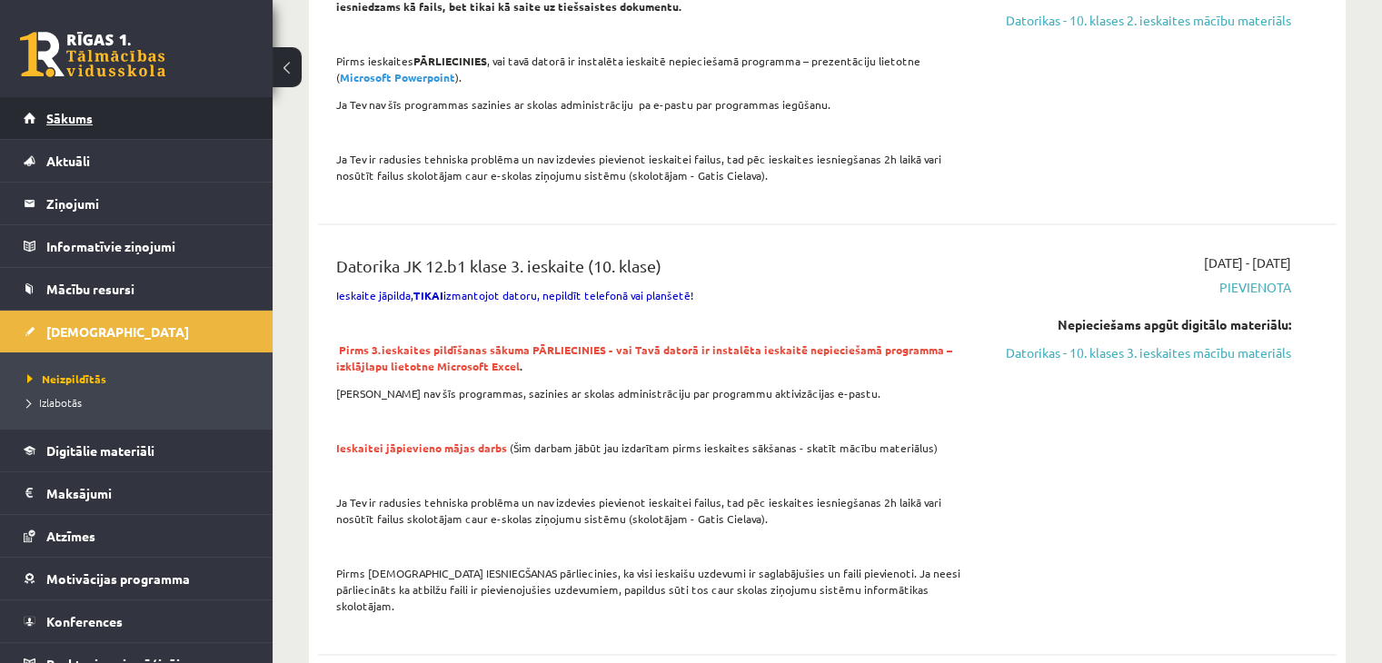
click at [87, 121] on span "Sākums" at bounding box center [69, 118] width 46 height 16
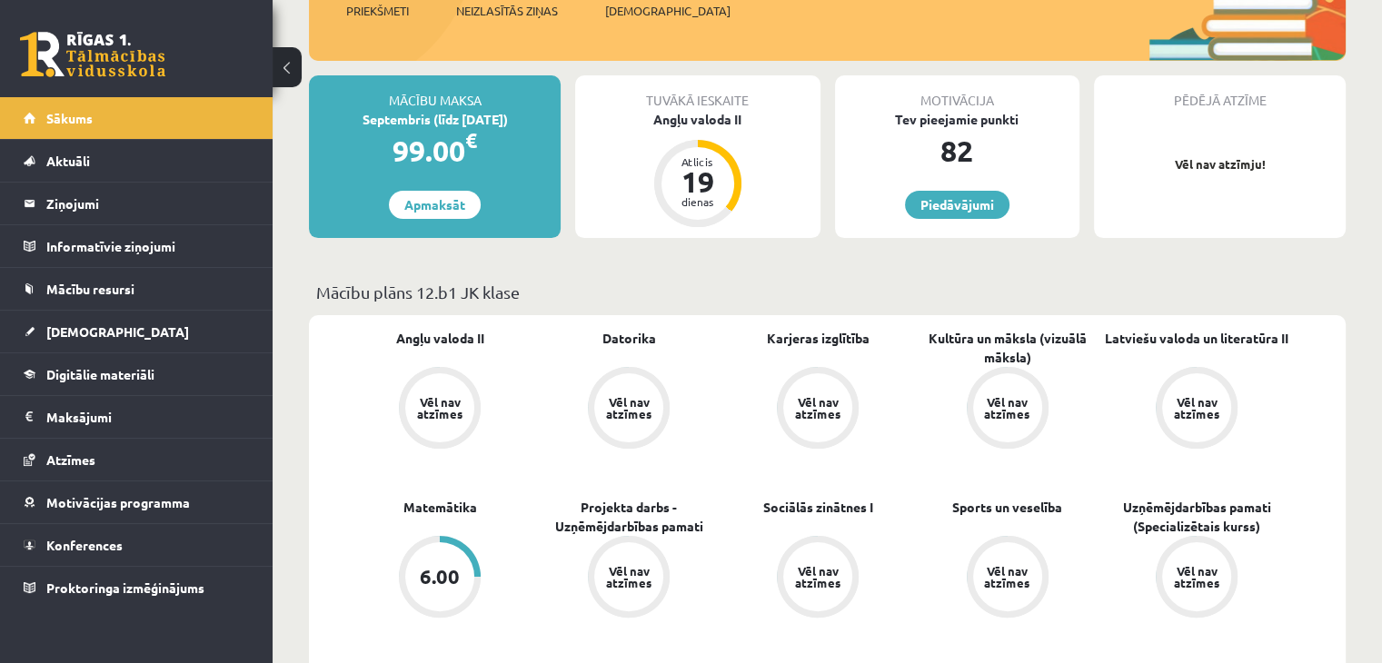
scroll to position [91, 0]
